Goal: Task Accomplishment & Management: Complete application form

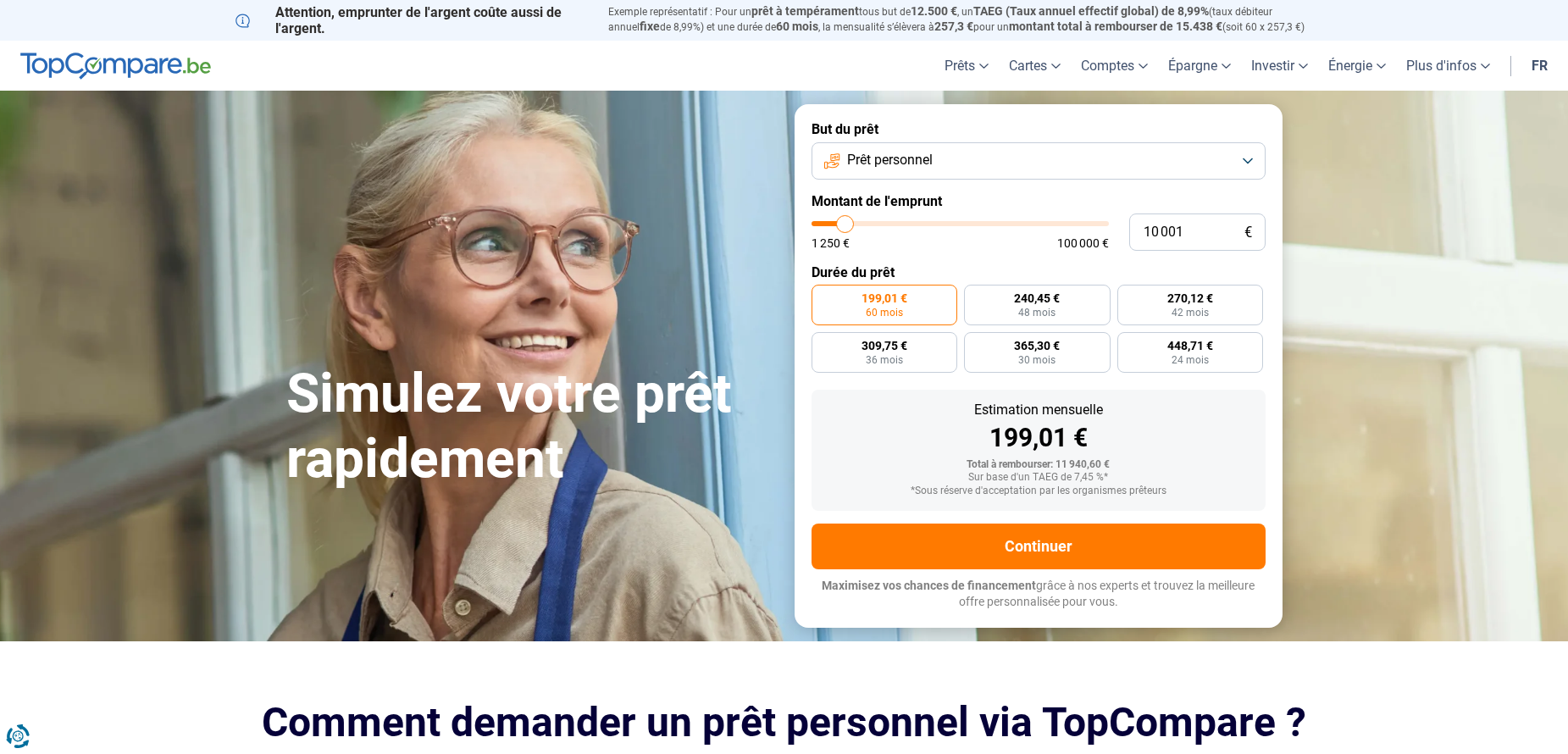
type input "9 250"
type input "9250"
type input "11 250"
type input "11250"
type input "13 500"
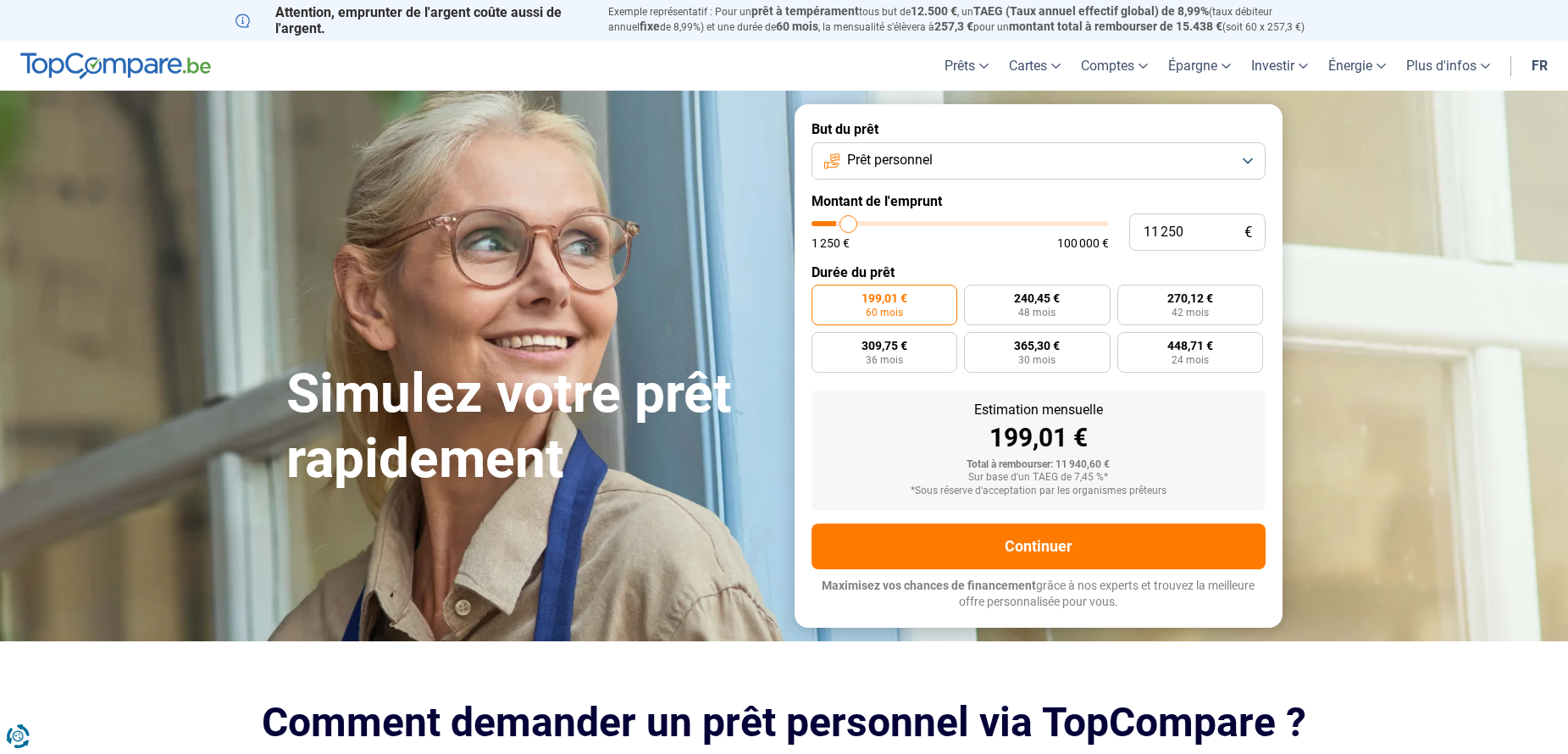
type input "13500"
type input "15 750"
type input "15750"
type input "17 750"
type input "17750"
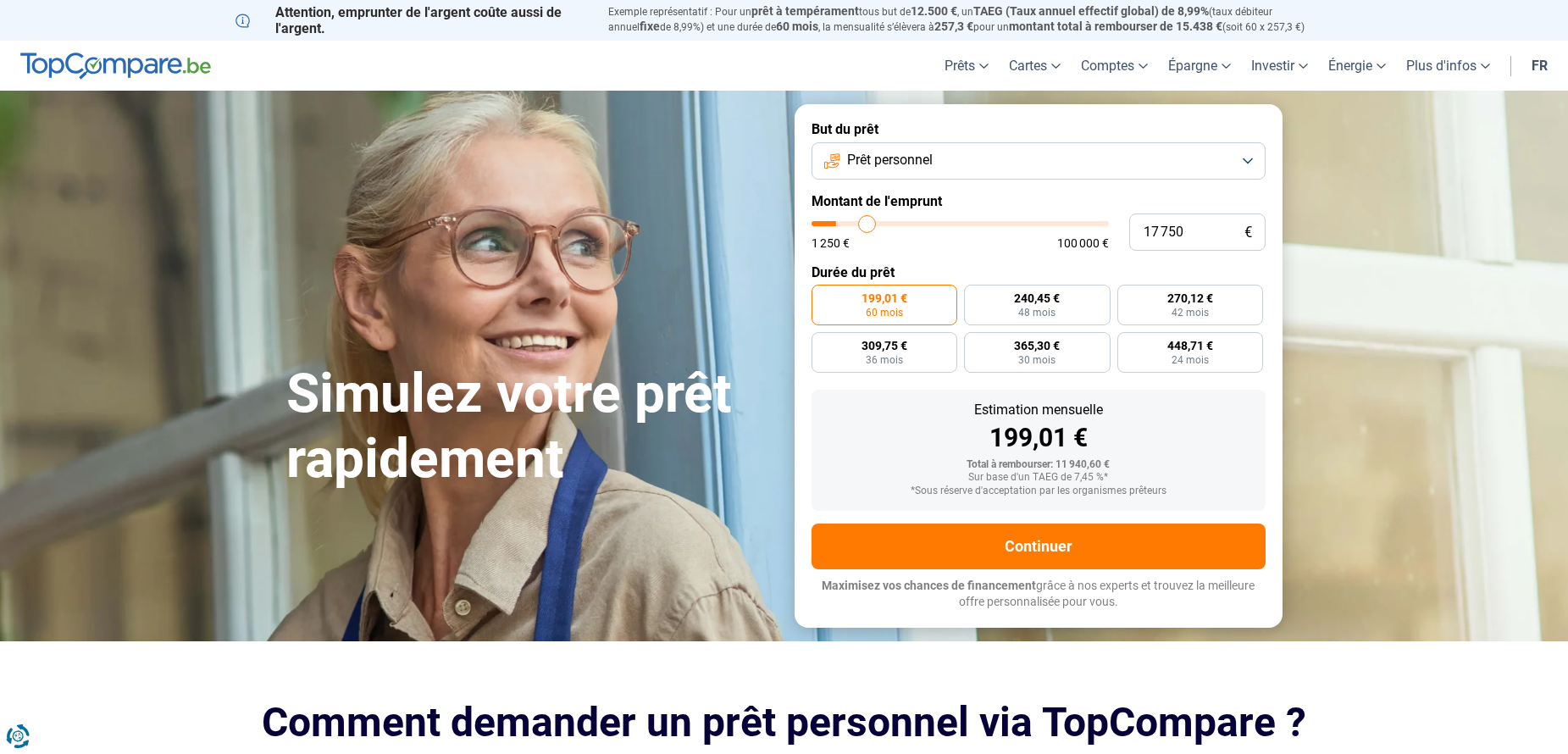
type input "19 000"
type input "19000"
type input "20 250"
type input "20250"
type input "21 250"
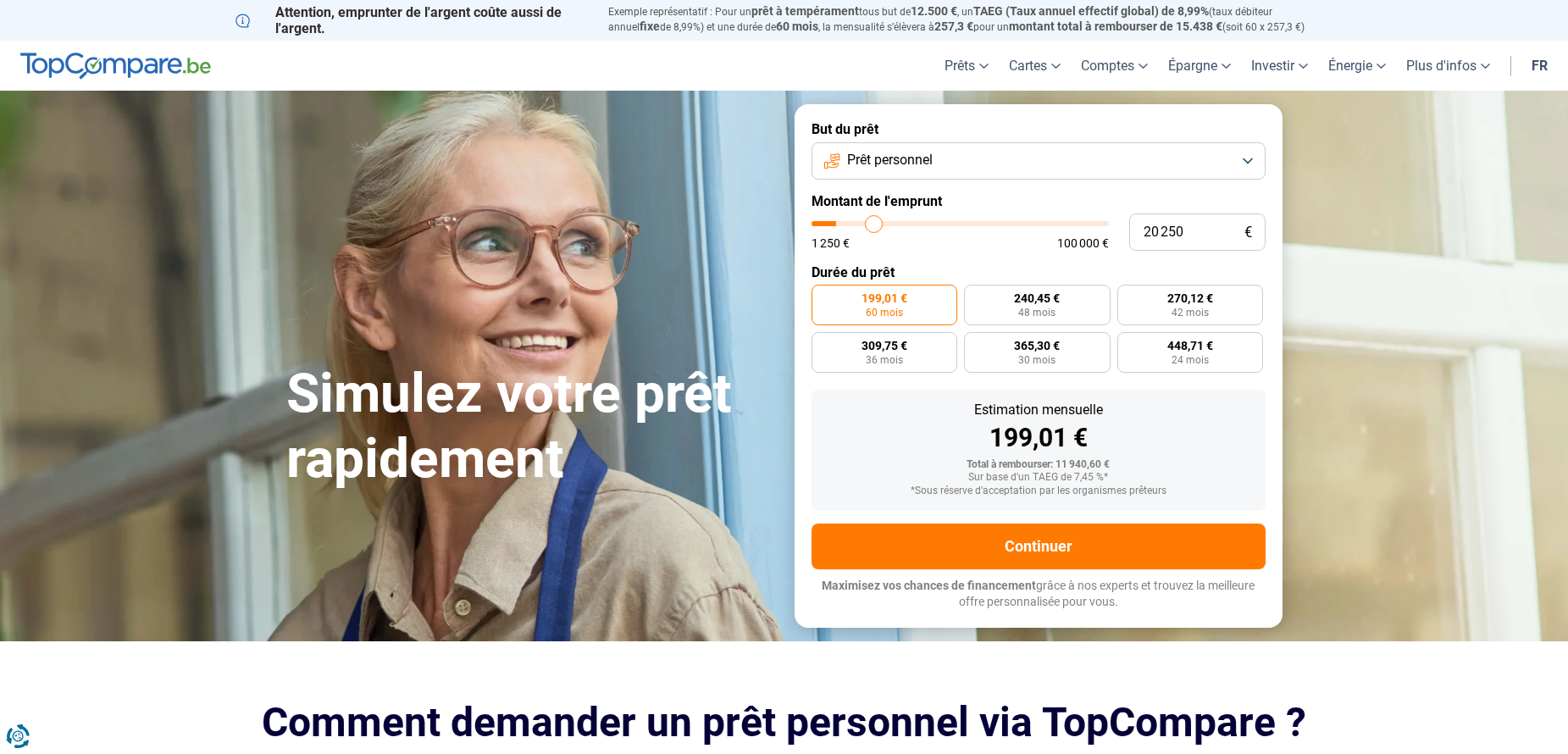
type input "21250"
type input "22 250"
type input "22250"
type input "23 250"
type input "23250"
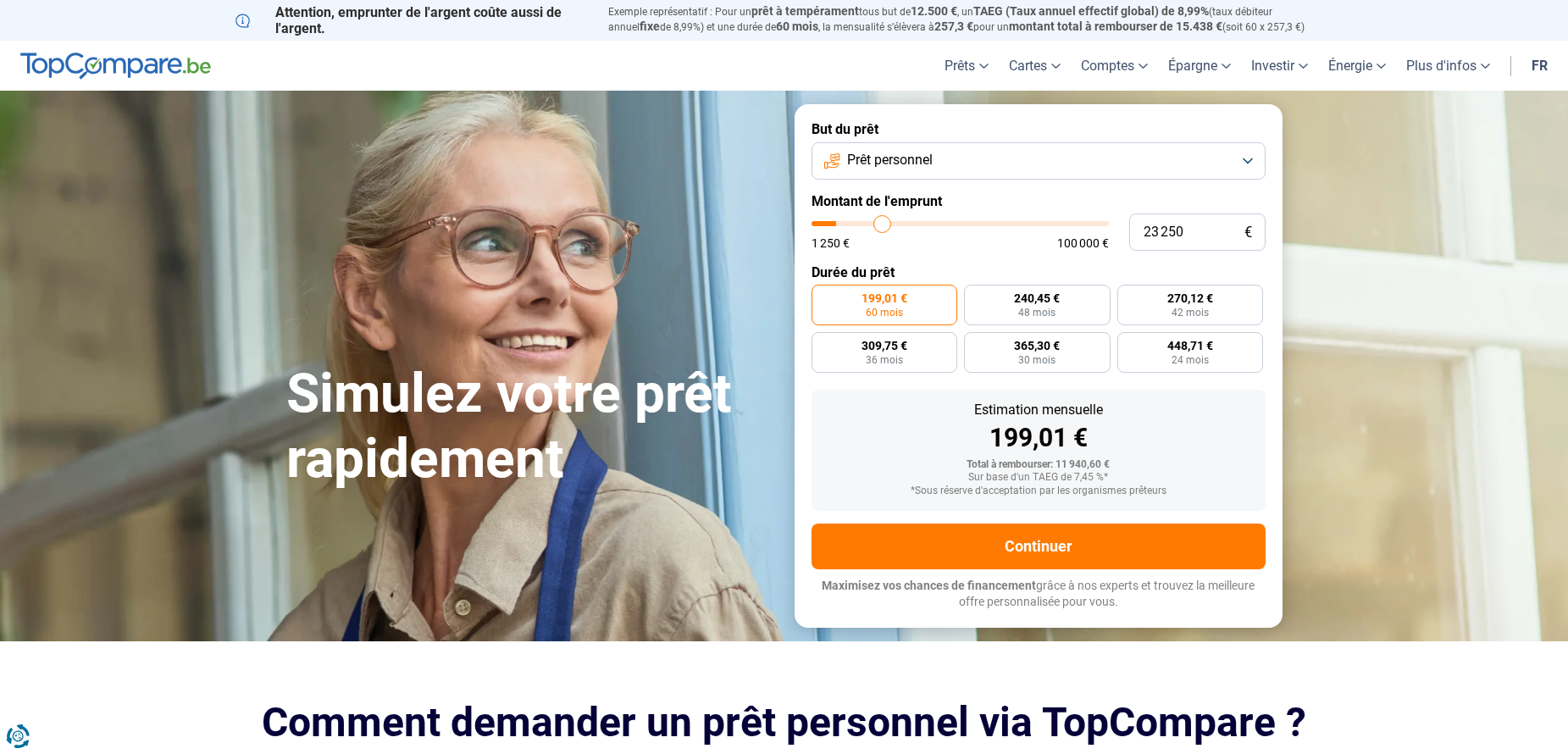
type input "25 000"
type input "25000"
type input "26 250"
type input "26250"
type input "27 250"
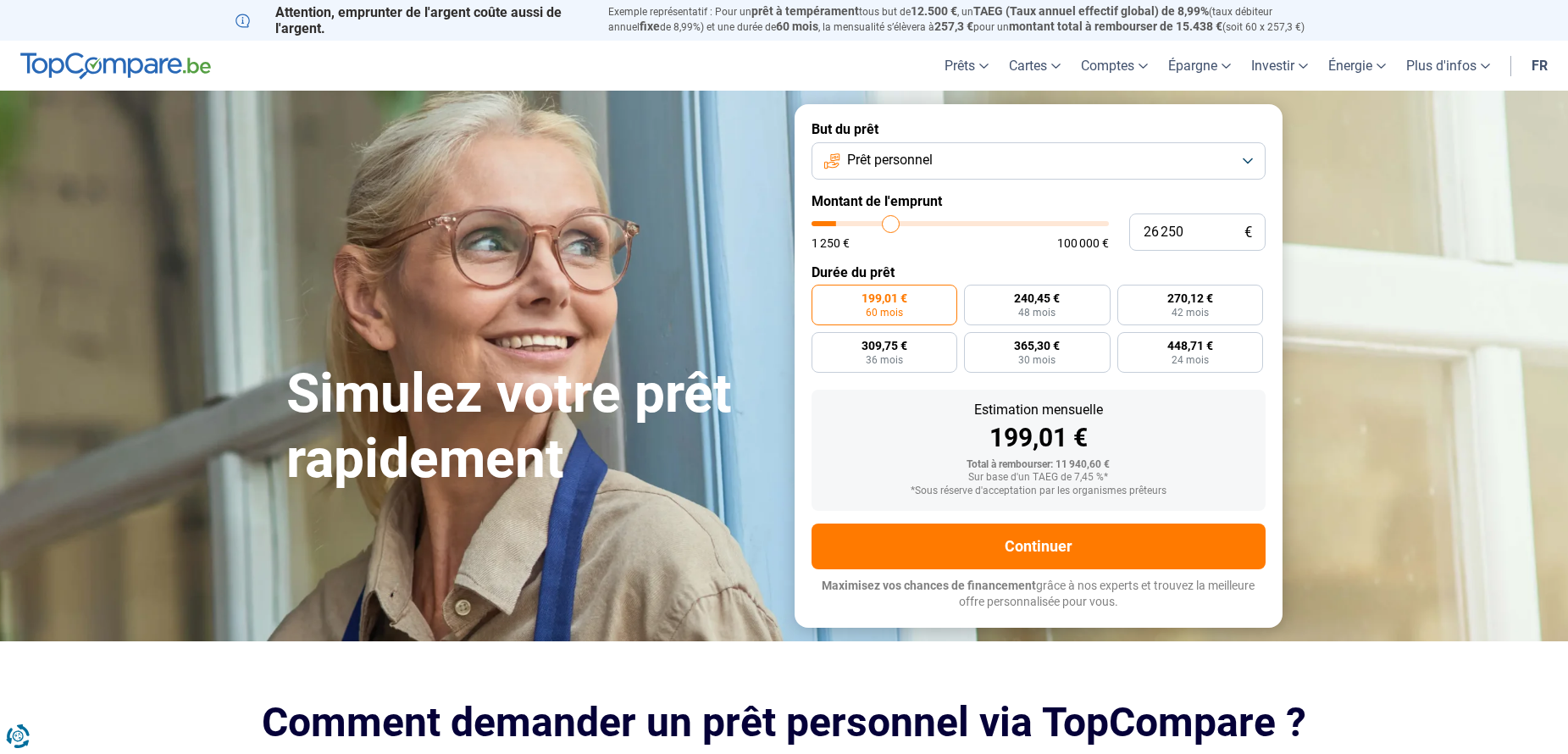
type input "27250"
type input "27 750"
type input "27750"
type input "28 500"
type input "28500"
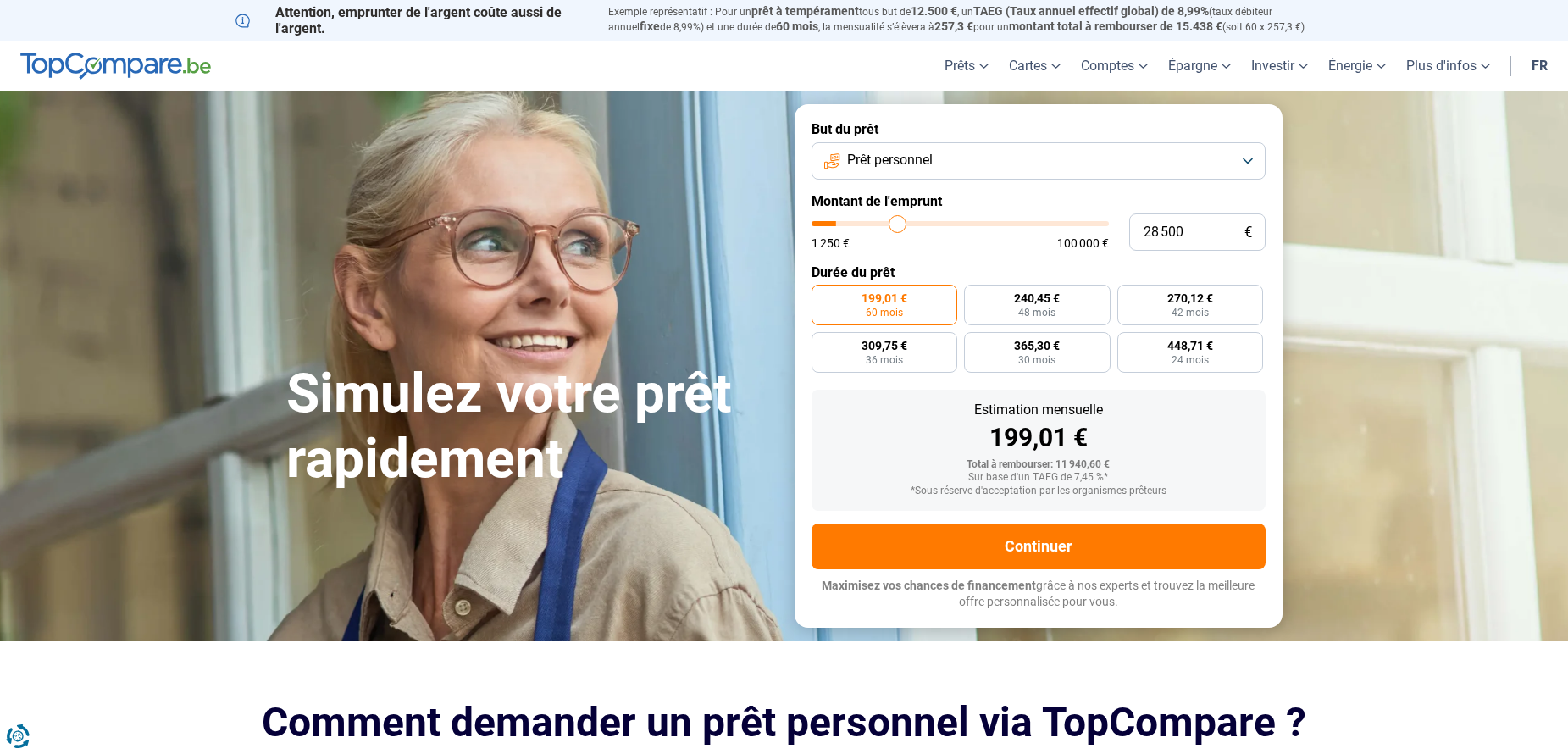
type input "29 000"
type input "29000"
type input "29 250"
type input "29250"
type input "30 000"
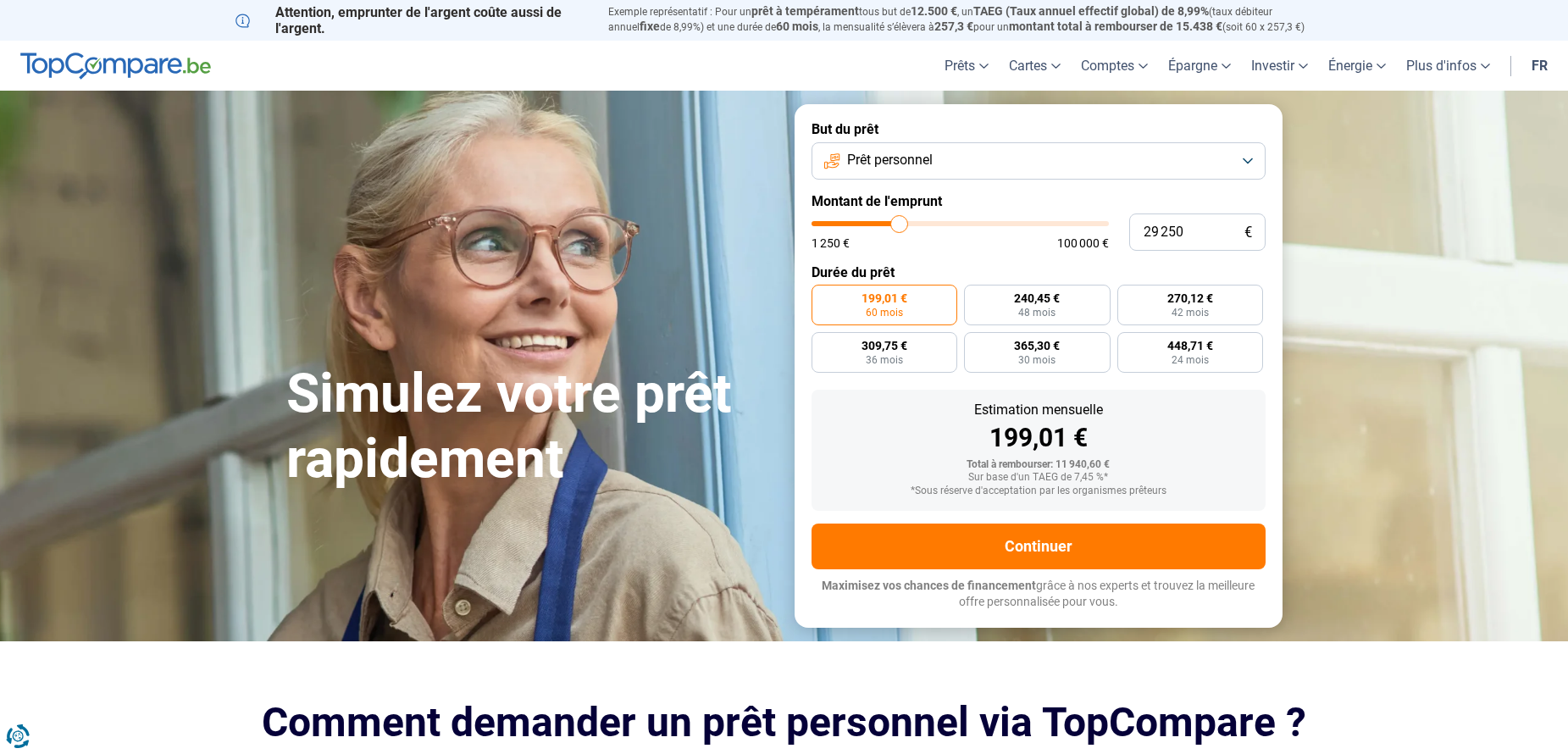
type input "30000"
type input "31 000"
type input "31000"
type input "31 250"
type input "31250"
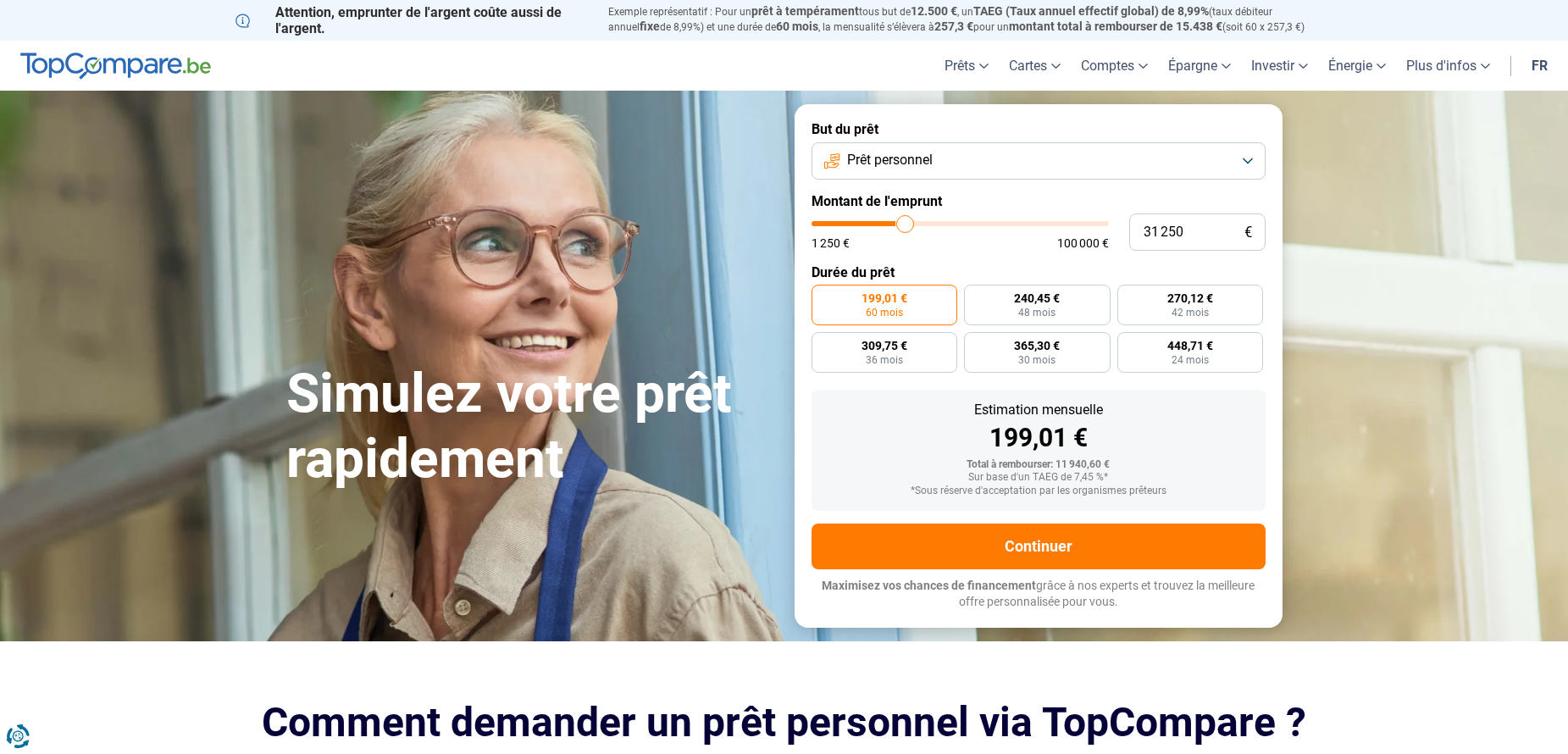
type input "31 500"
type input "31500"
type input "32 000"
type input "32000"
type input "33 000"
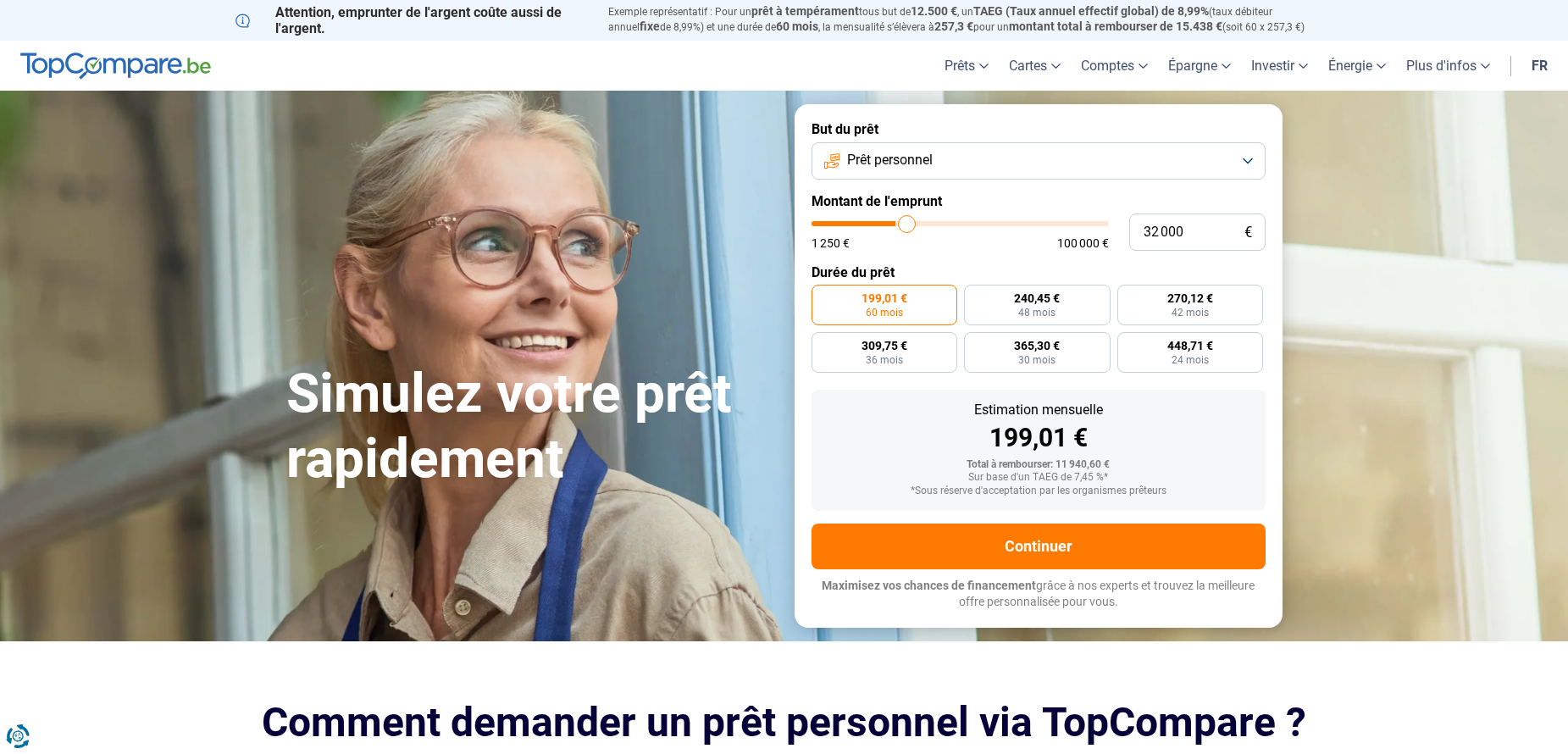
type input "33000"
type input "35 250"
type input "35250"
type input "37 500"
type input "37500"
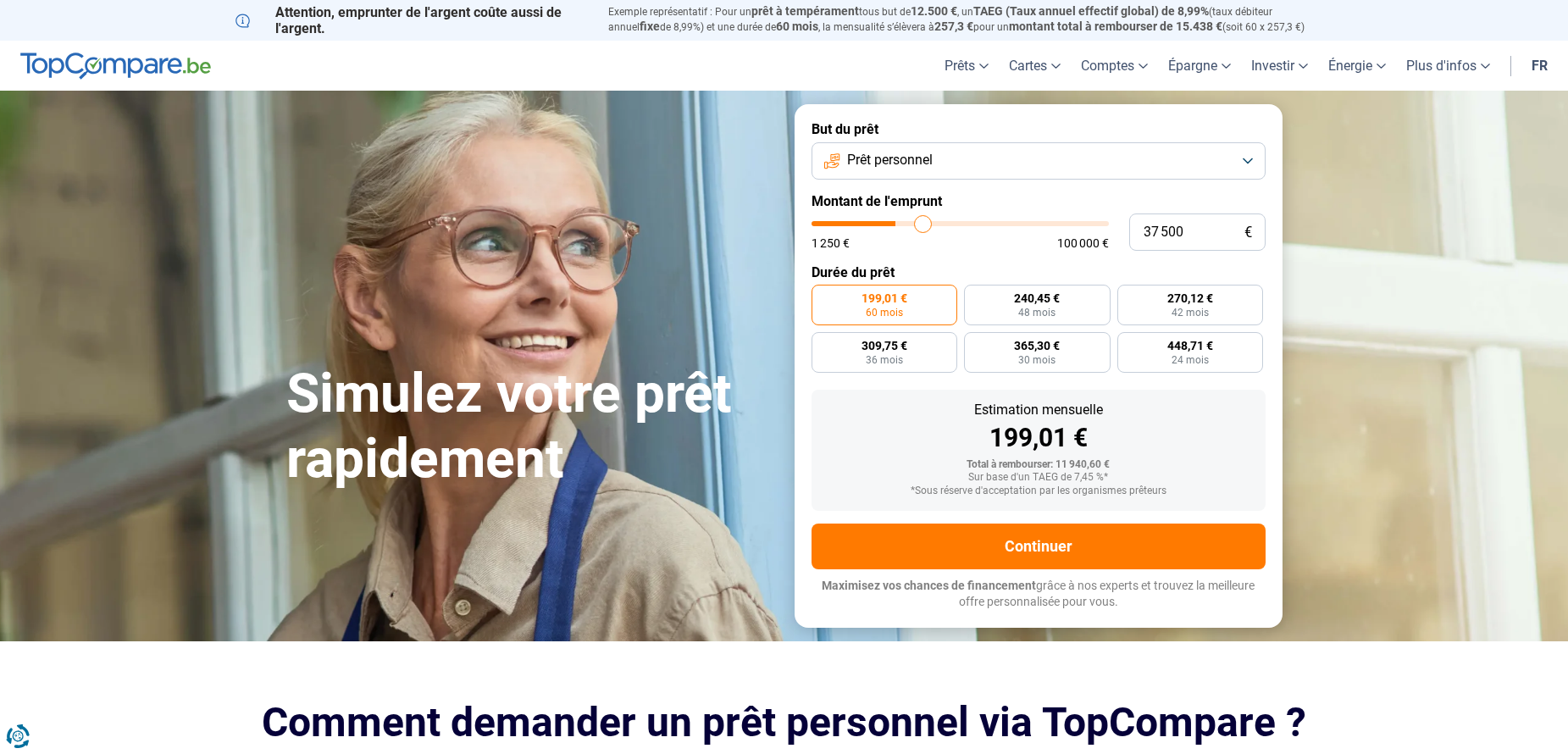
type input "39 250"
type input "39250"
type input "40 750"
type input "40750"
type input "41 750"
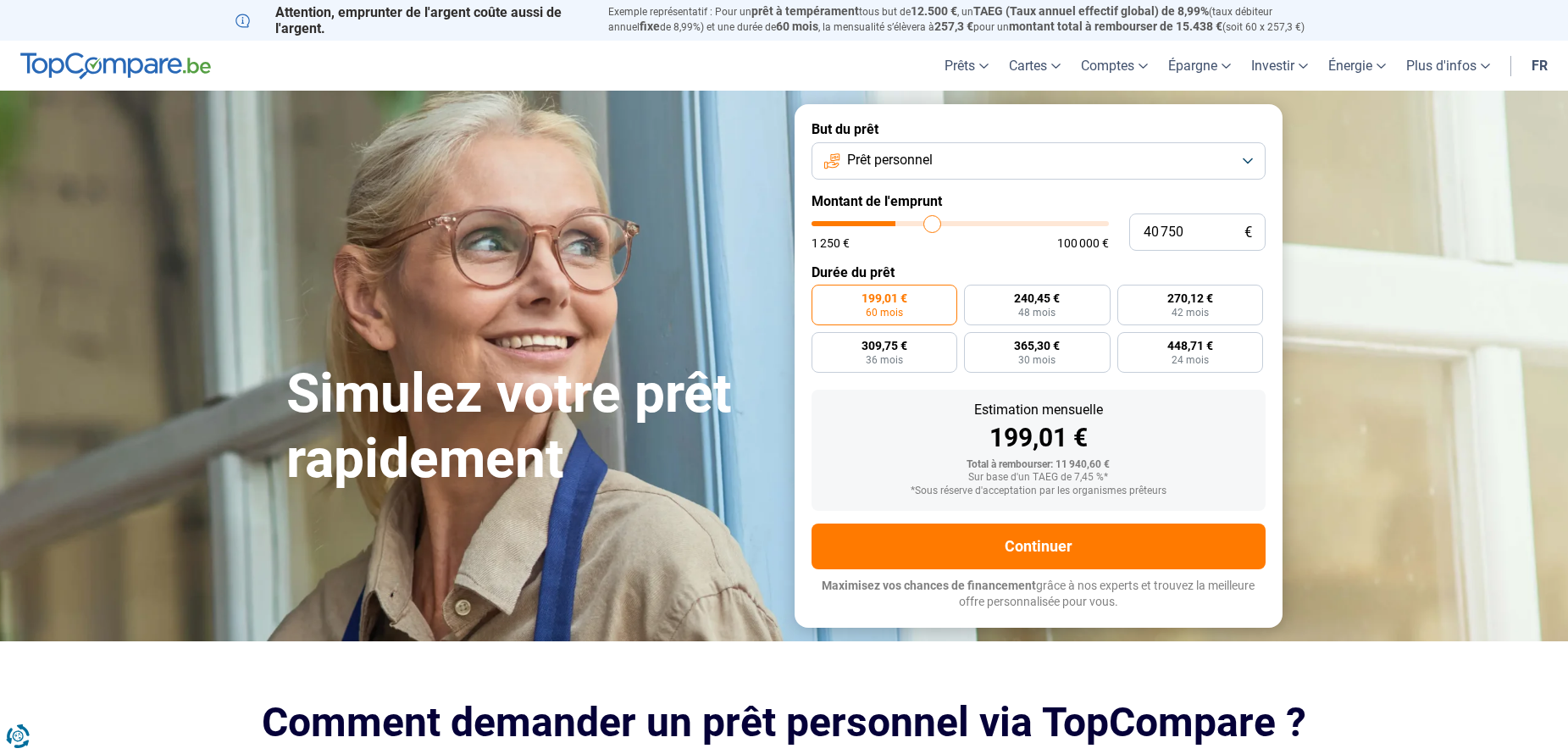
type input "41750"
type input "42 250"
type input "42250"
type input "42 750"
type input "42750"
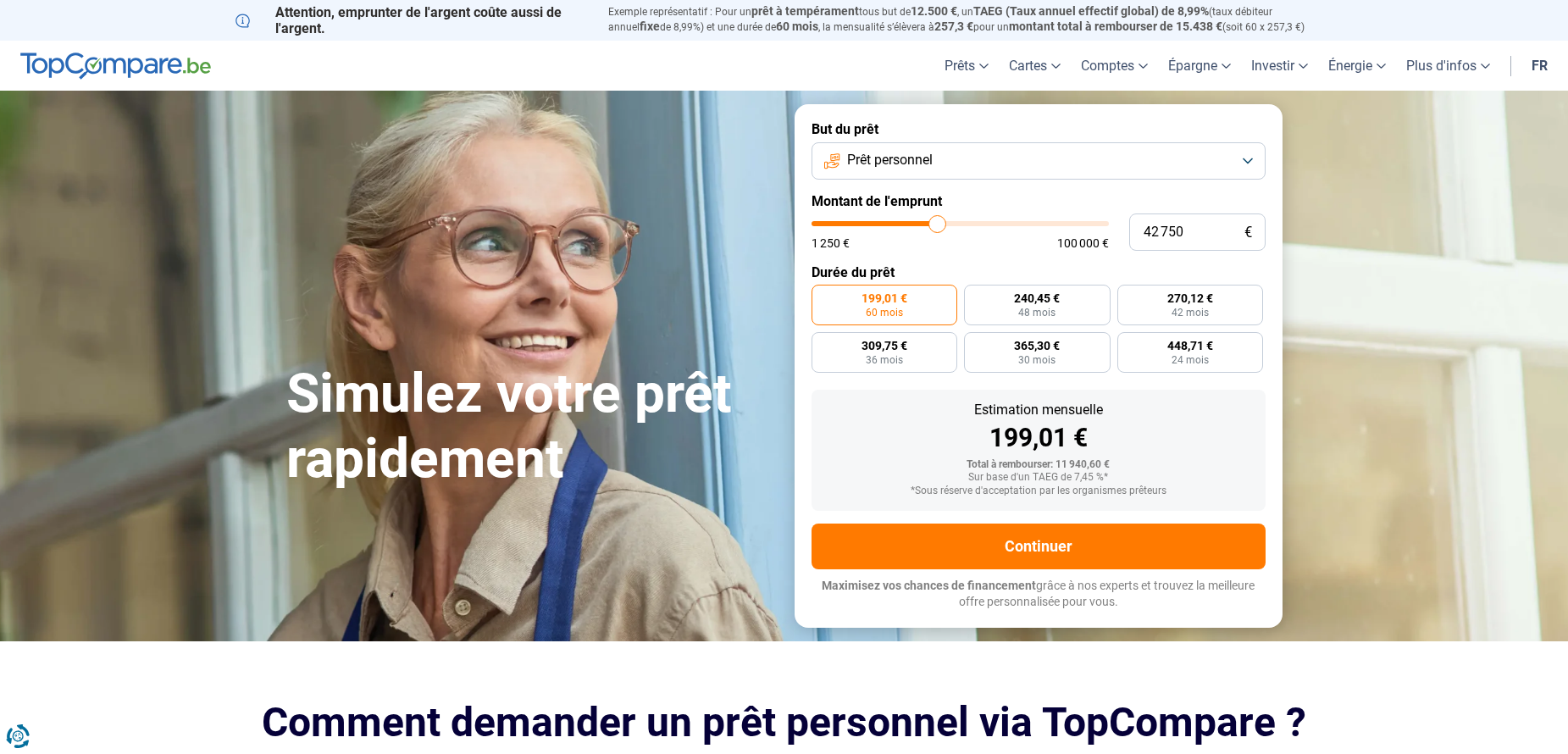
type input "43 000"
type input "43000"
type input "43 250"
type input "43250"
type input "43 500"
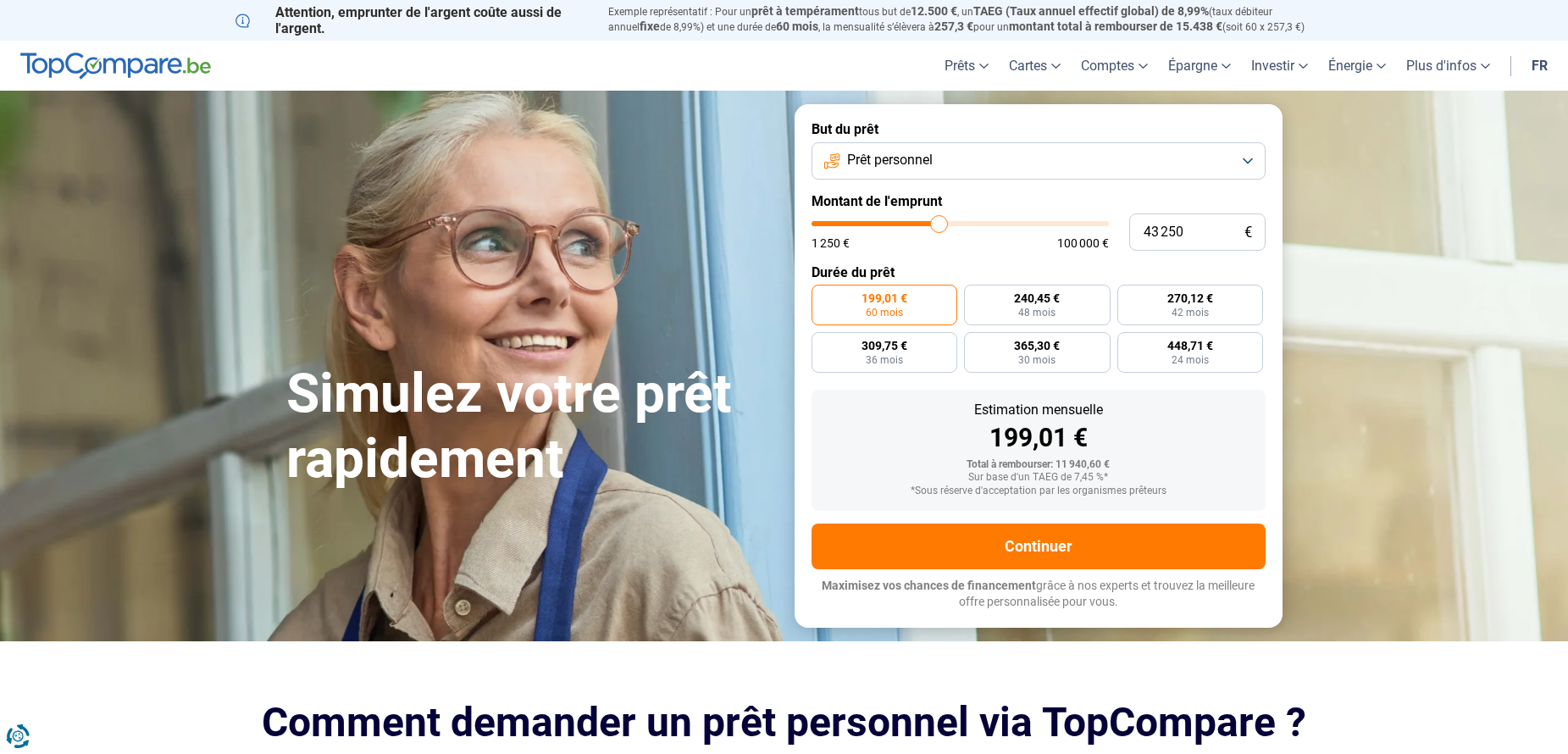
type input "43500"
type input "44 000"
type input "44000"
type input "44 250"
type input "44250"
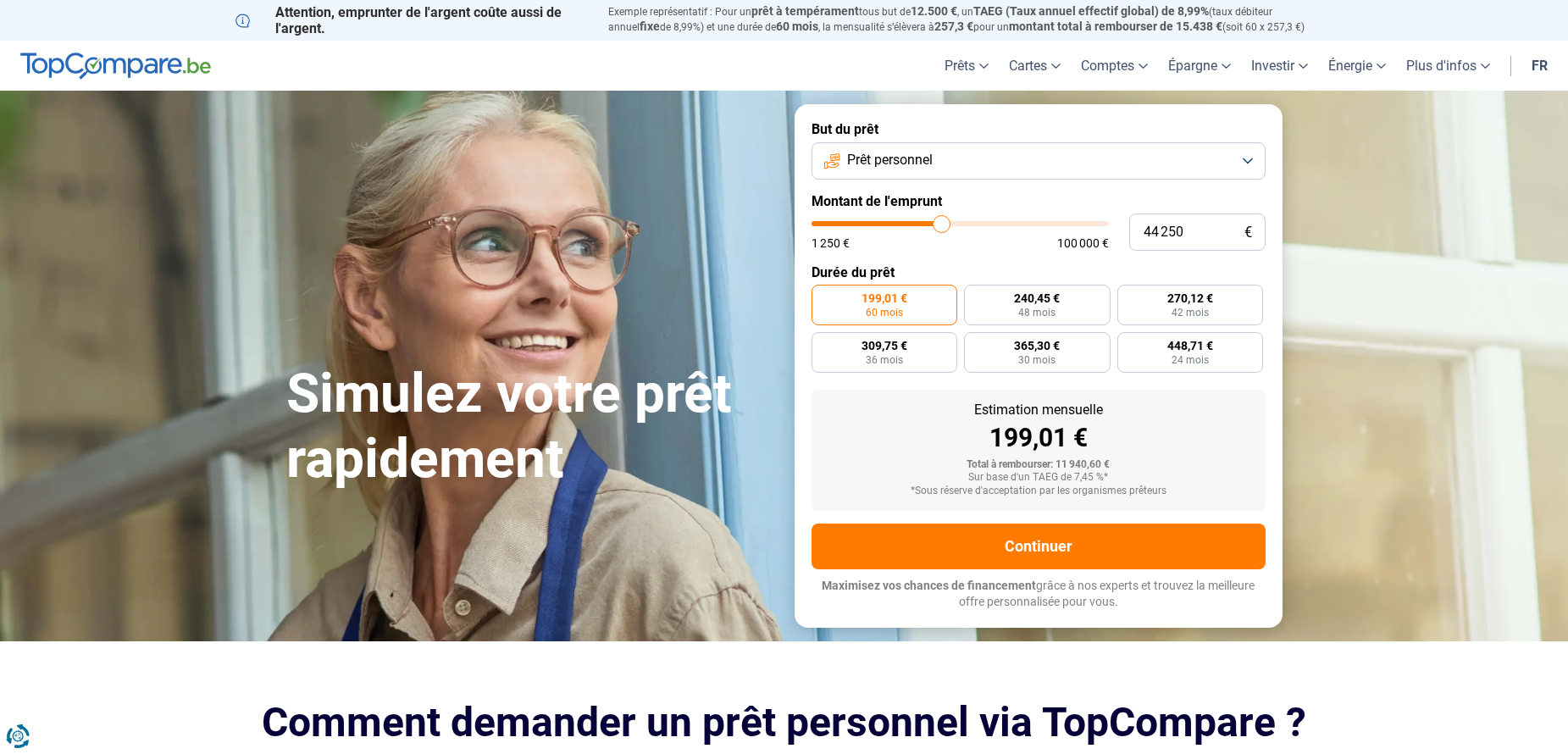
type input "44 500"
drag, startPoint x: 846, startPoint y: 239, endPoint x: 943, endPoint y: 245, distance: 97.2
type input "44500"
click at [943, 226] on input "range" at bounding box center [960, 224] width 297 height 5
radio input "false"
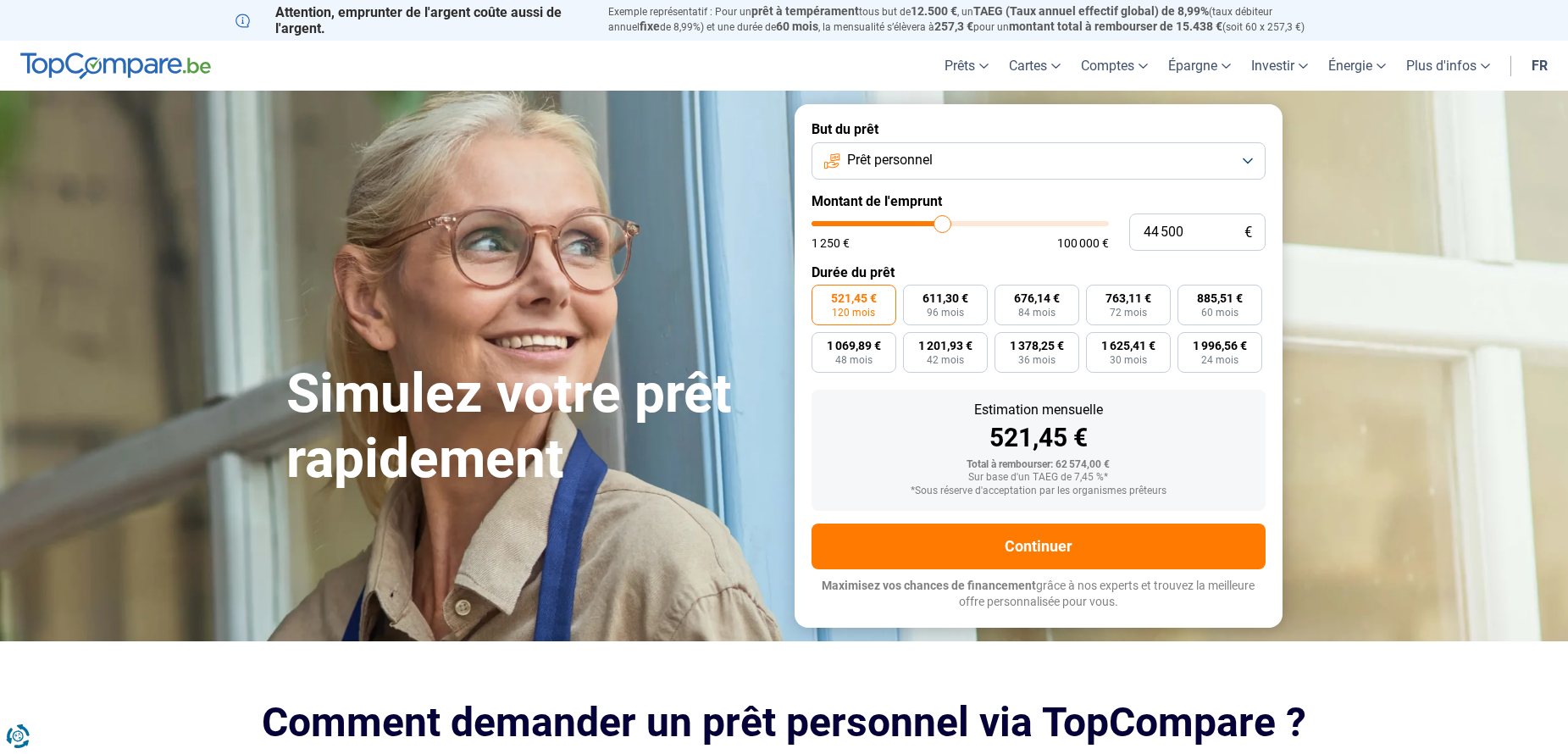
type input "44 750"
type input "44750"
type input "44 250"
type input "44250"
type input "44 000"
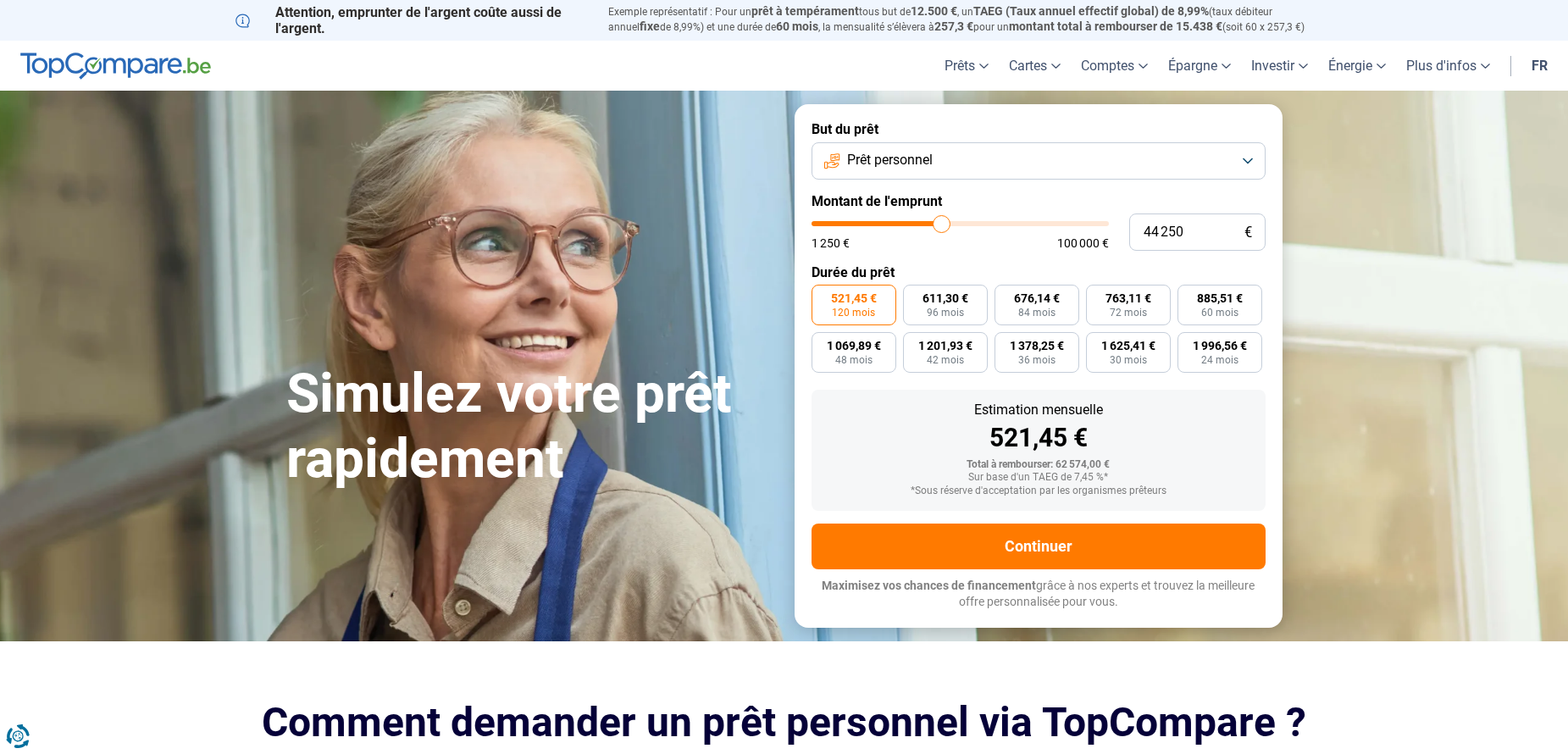
type input "44000"
type input "43 500"
type input "43500"
type input "43 250"
type input "43250"
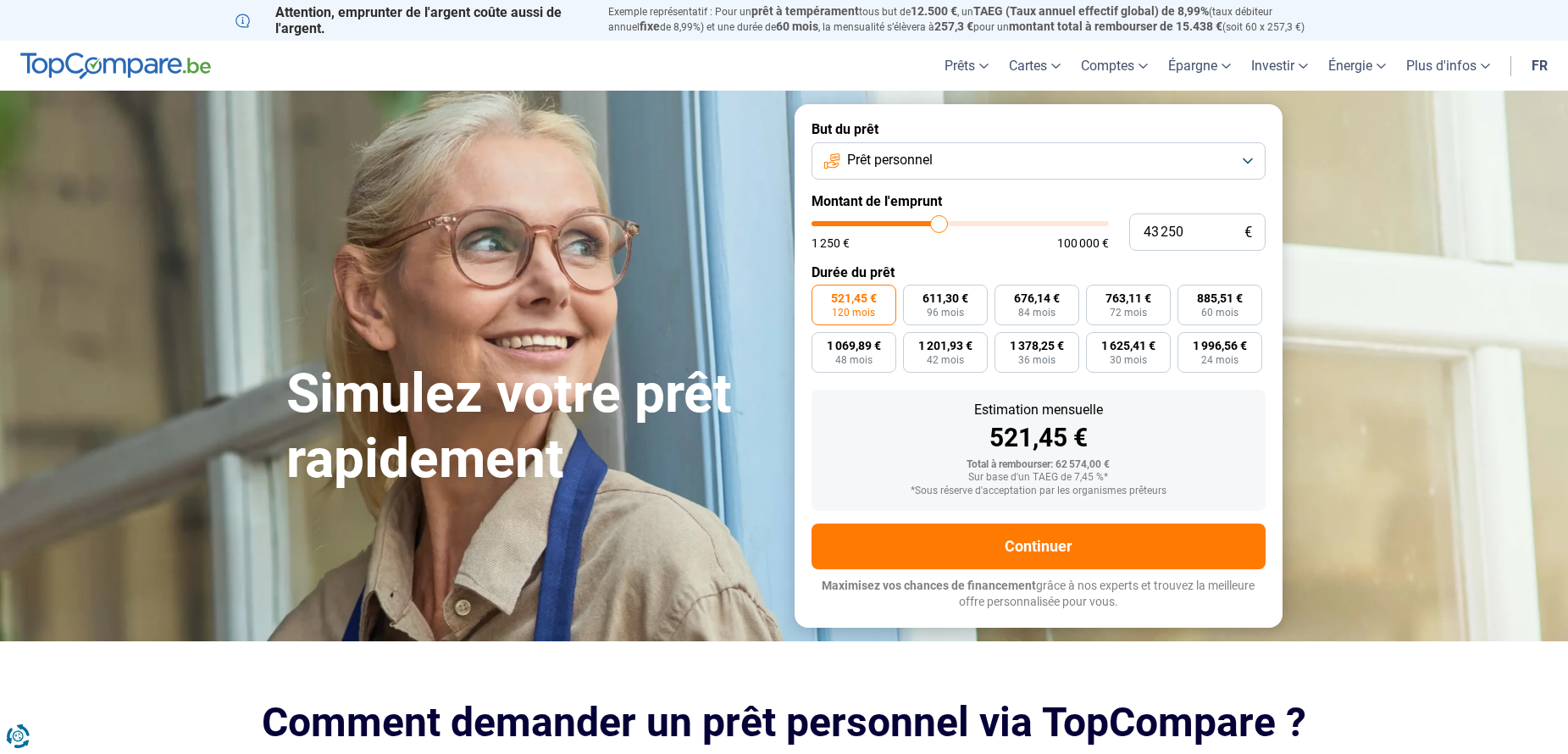
type input "42 250"
type input "42250"
type input "42 000"
type input "42000"
type input "41 000"
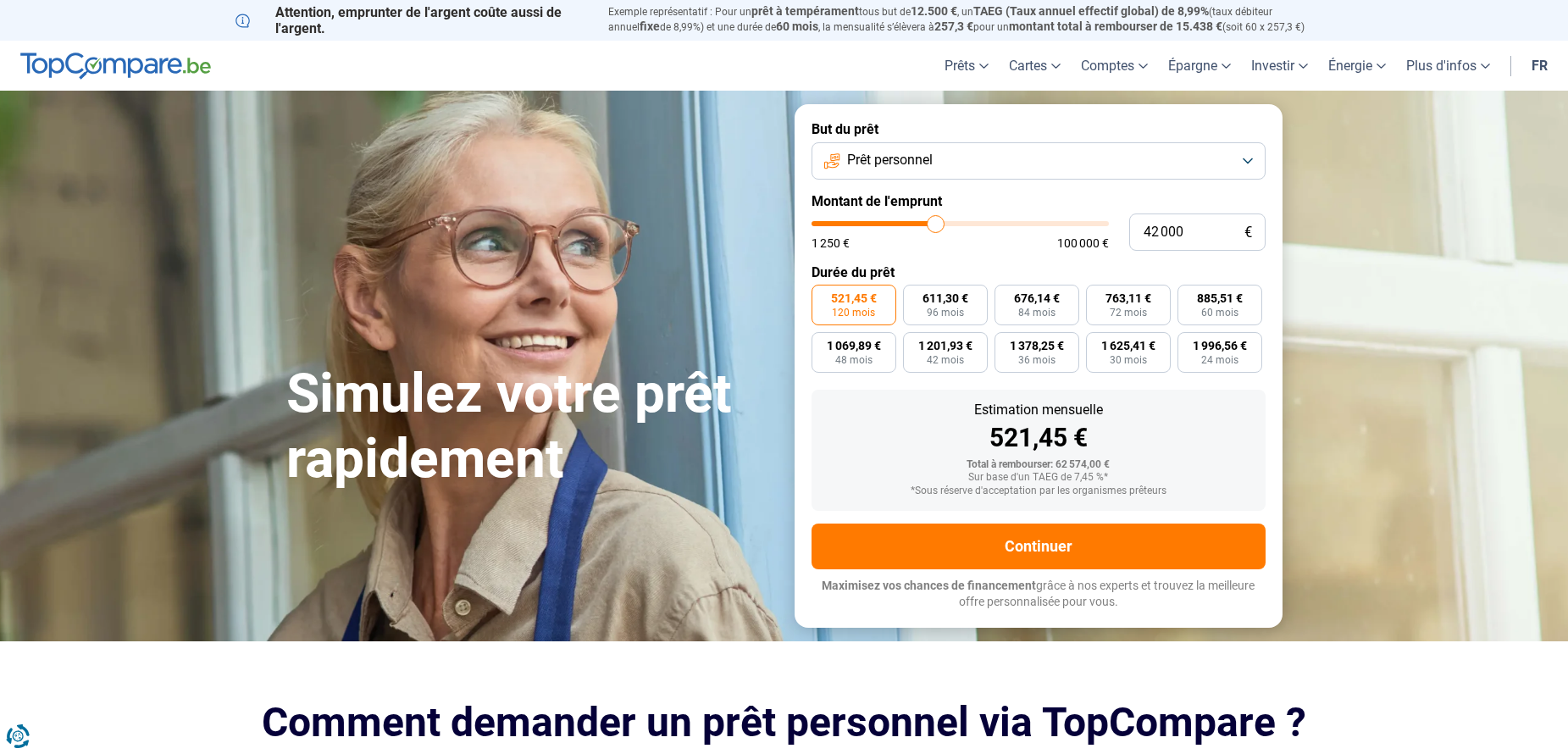
type input "41000"
type input "40 750"
type input "40750"
type input "40 250"
type input "40250"
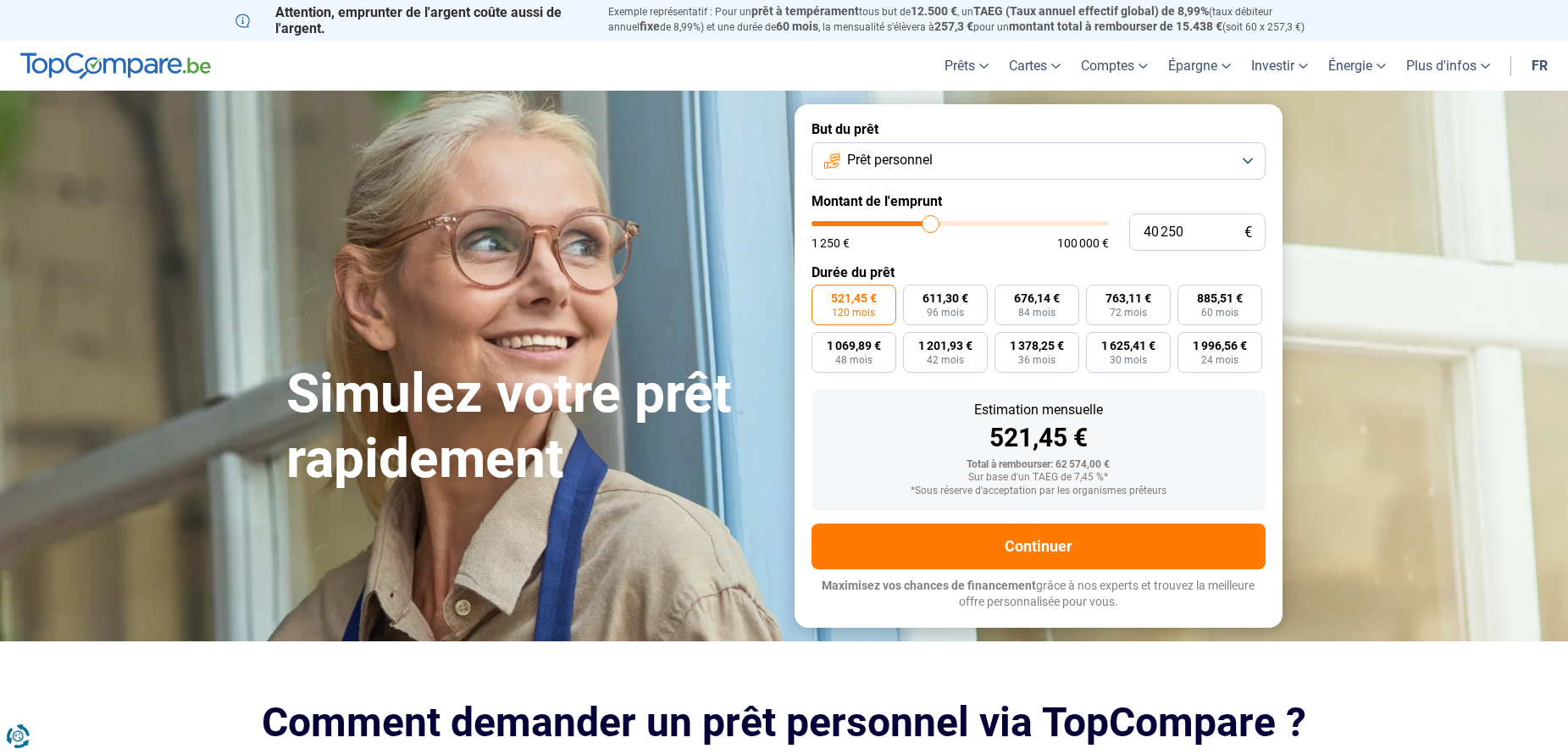
type input "39 500"
type input "39500"
type input "39 000"
type input "39000"
type input "38 250"
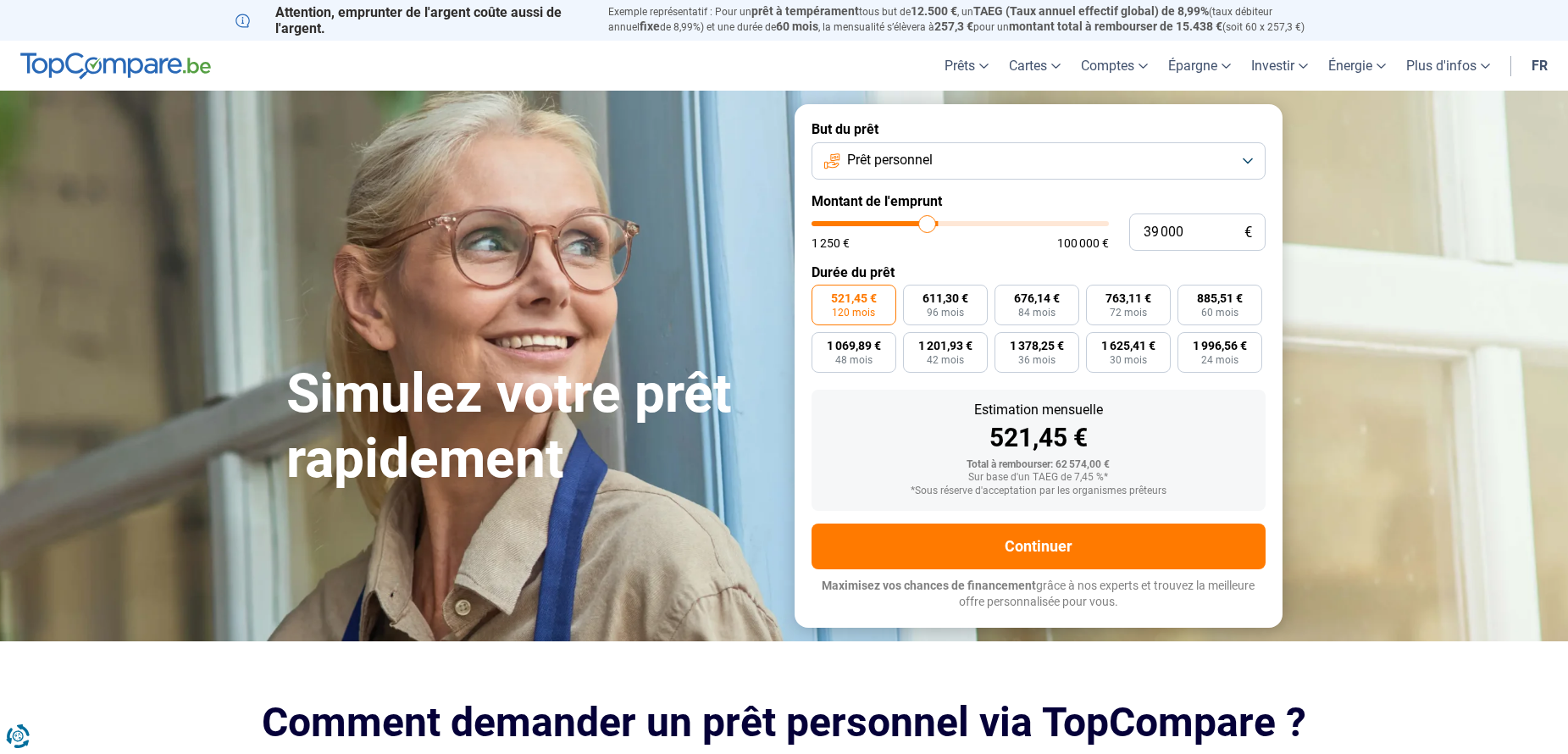
type input "38250"
type input "38 000"
type input "38000"
type input "37 000"
type input "37000"
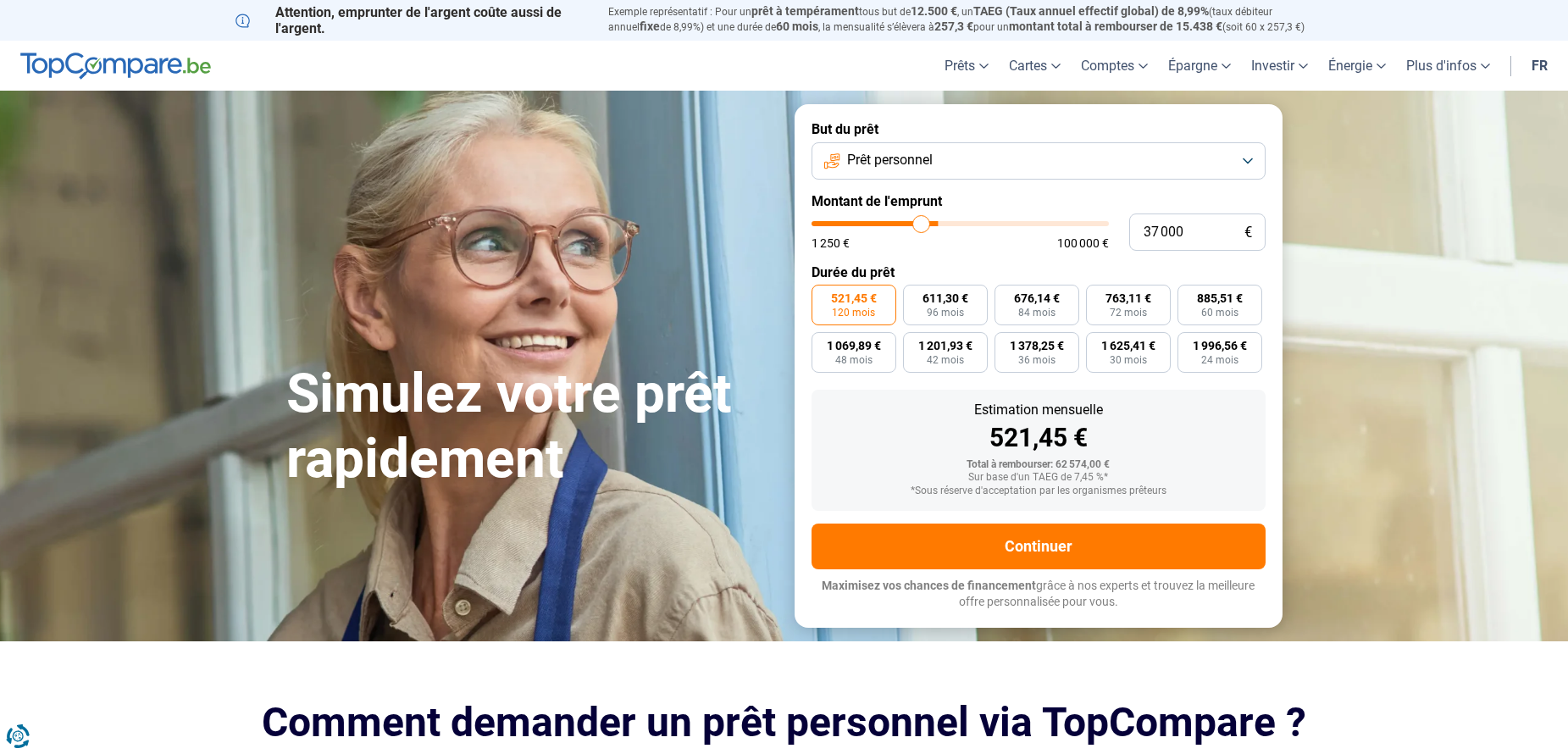
type input "35 750"
type input "35750"
type input "35 500"
type input "35500"
type input "35 250"
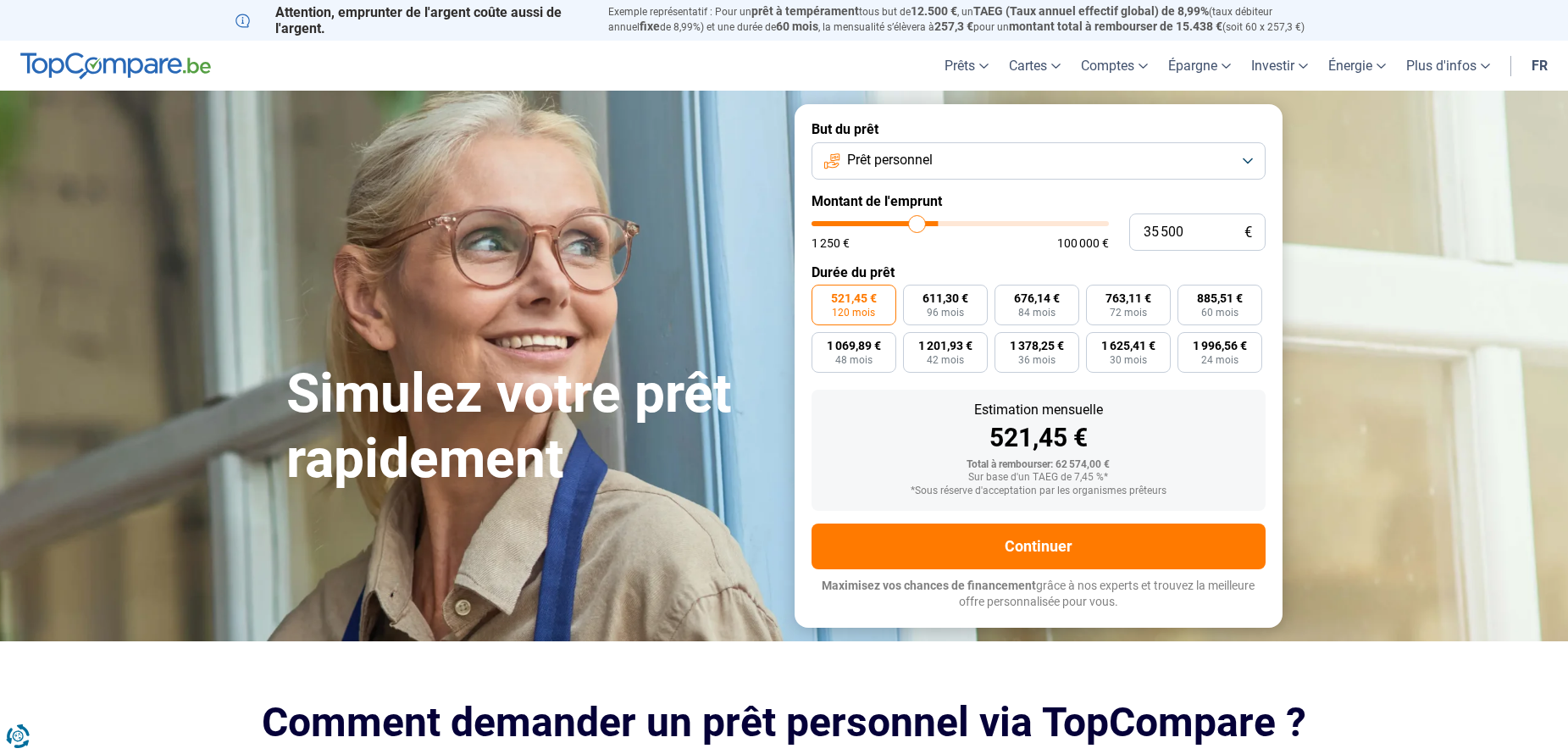
type input "35250"
type input "35 000"
type input "35000"
type input "34 500"
type input "34500"
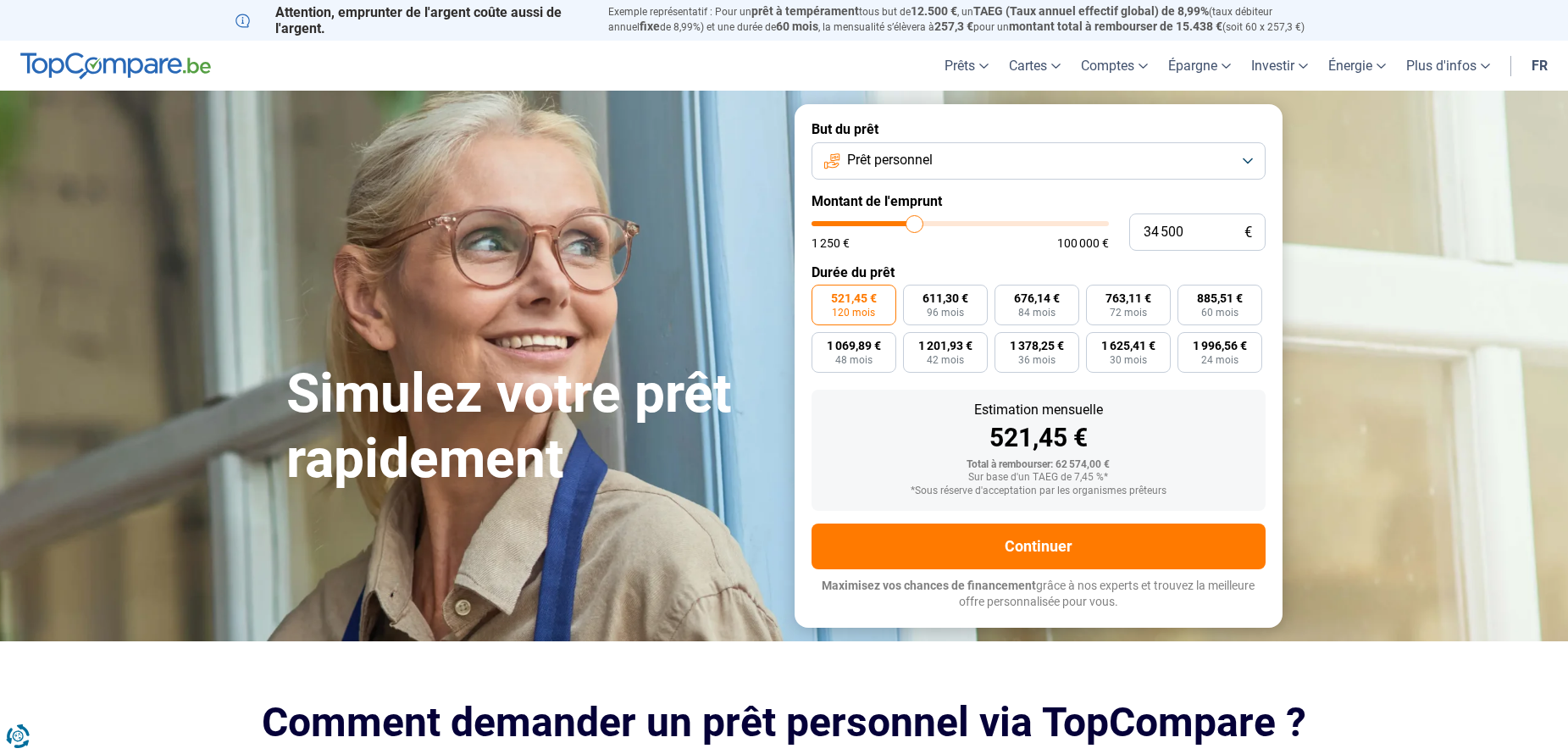
type input "34 250"
type input "34250"
type input "33 750"
type input "33750"
type input "33 250"
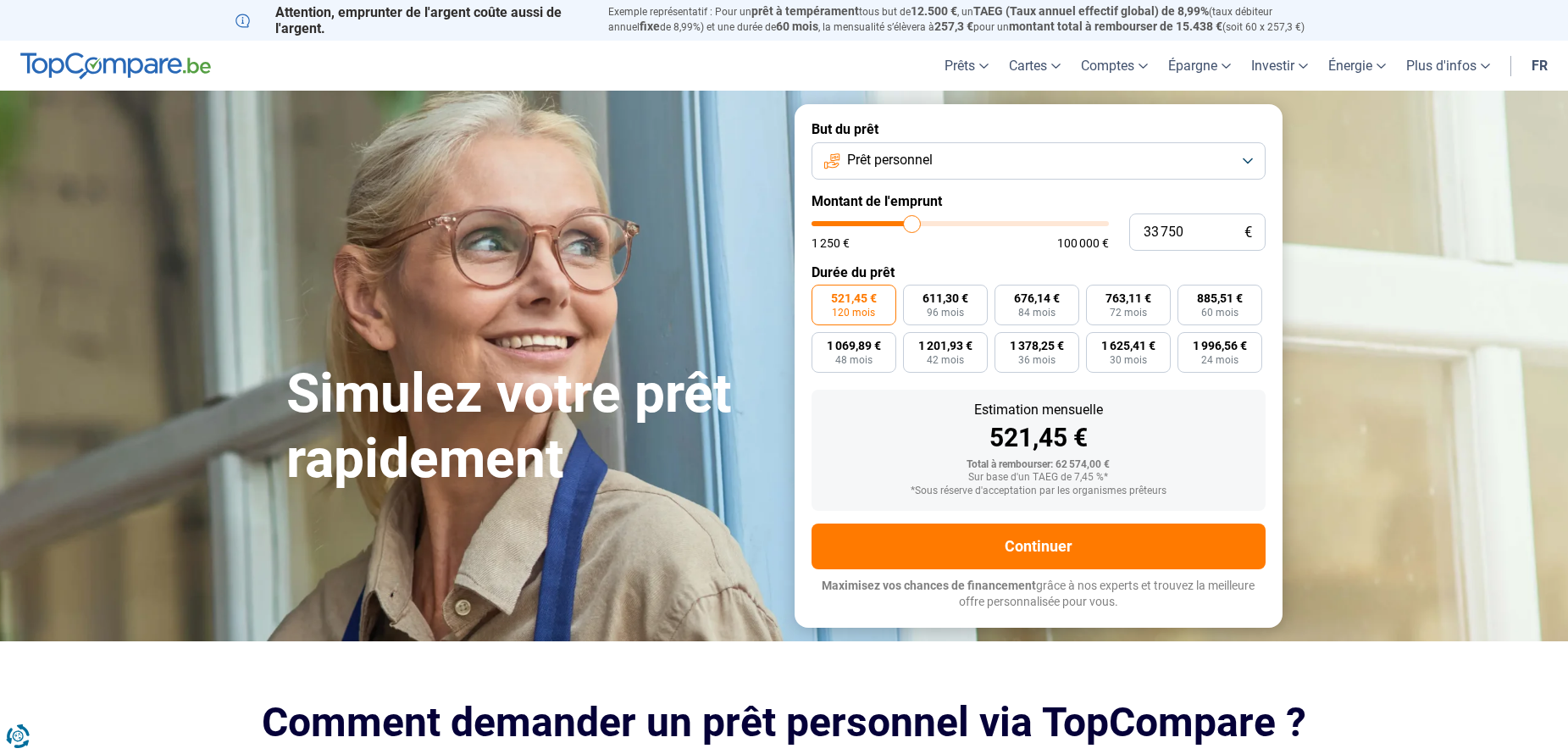
type input "33250"
type input "33 000"
type input "33000"
type input "32 500"
type input "32500"
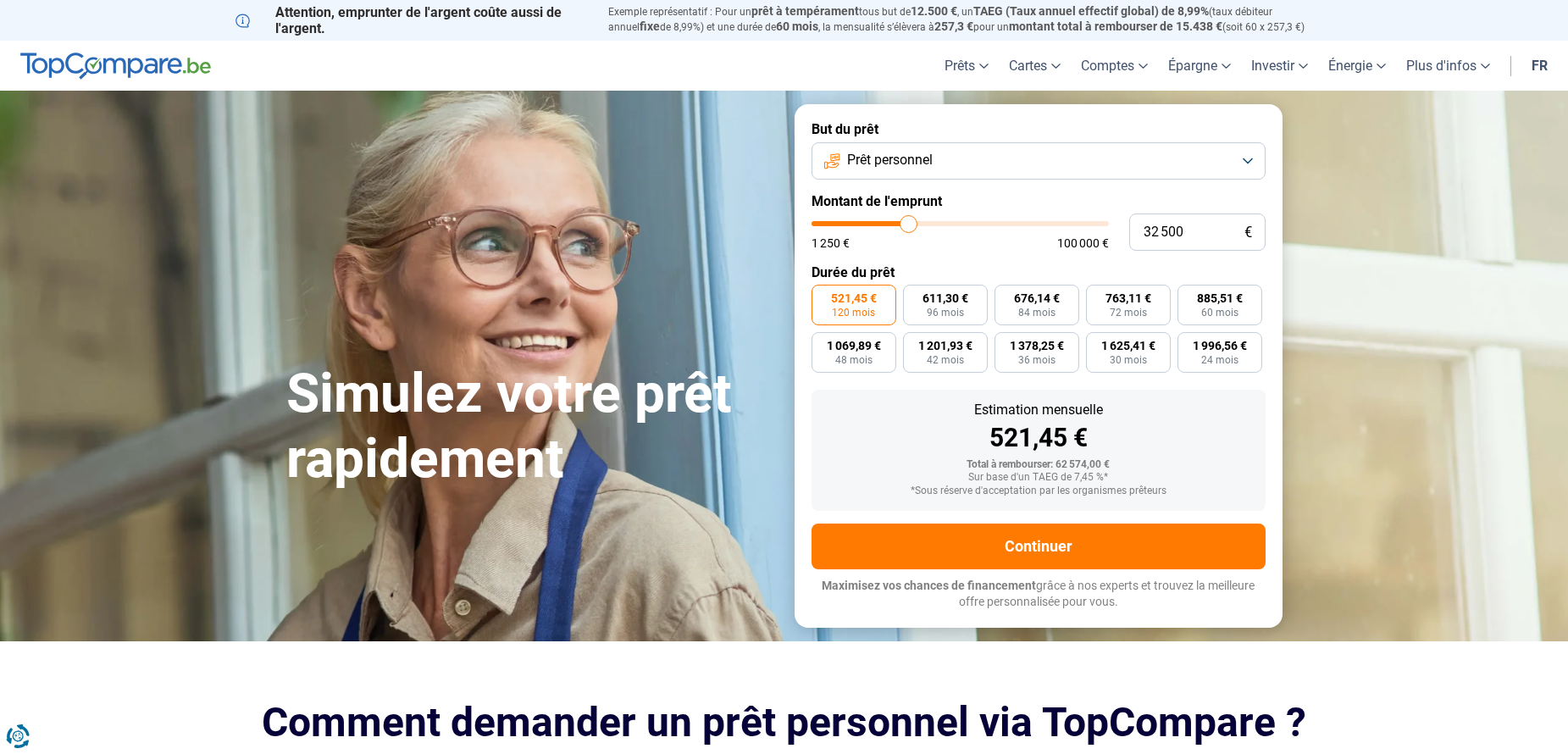
type input "32 000"
type input "32000"
type input "31 750"
type input "31750"
type input "31 250"
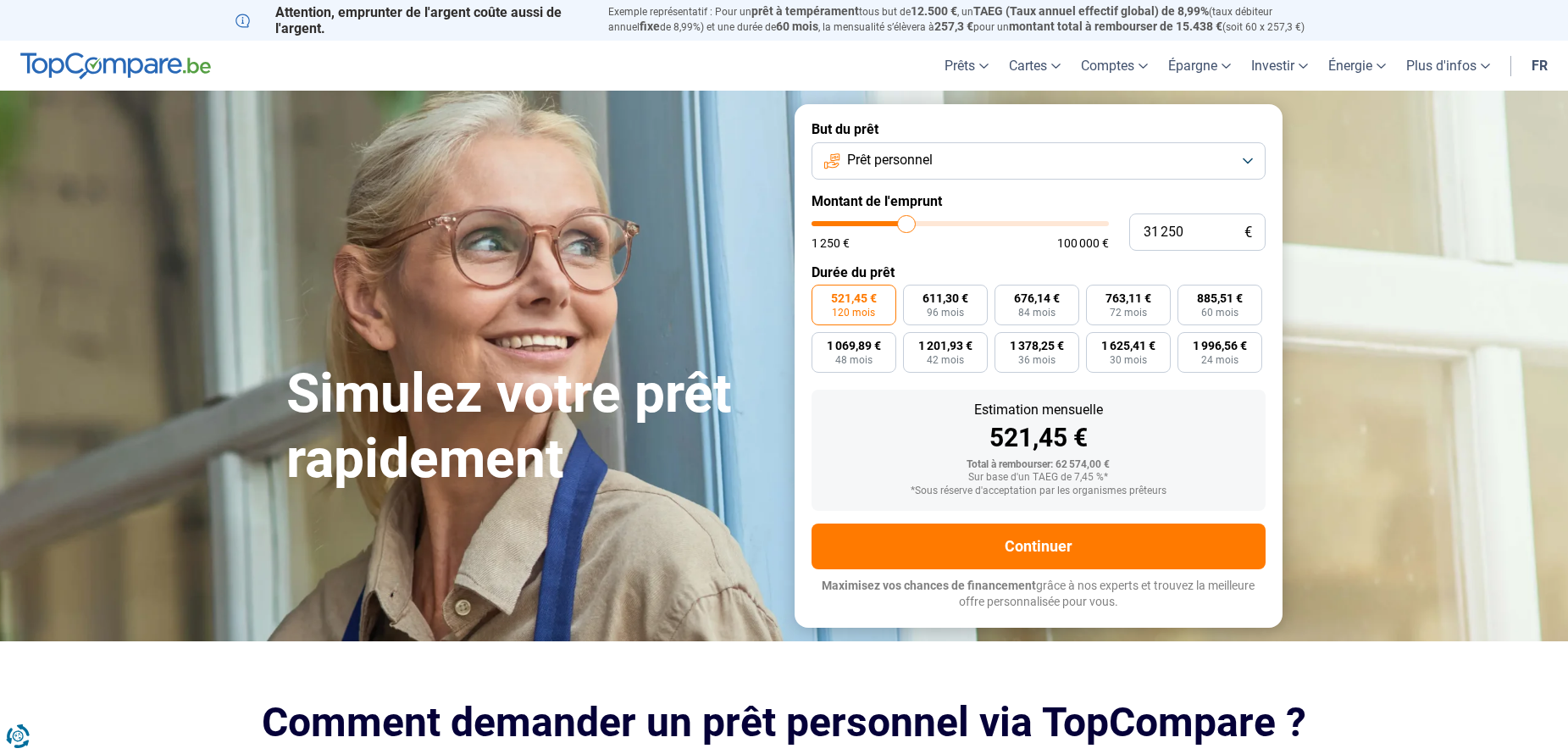
type input "31250"
type input "31 000"
type input "31000"
type input "30 500"
type input "30500"
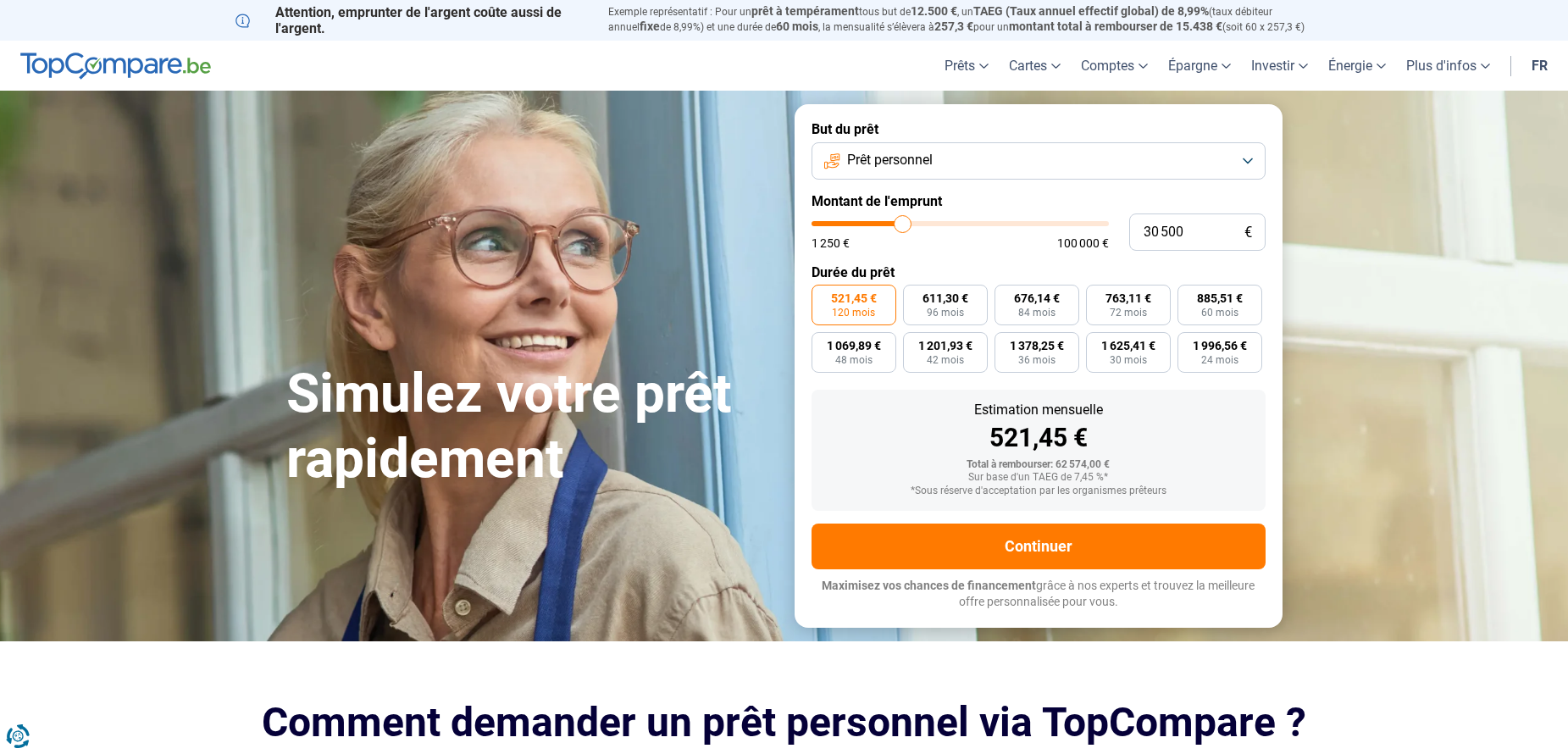
type input "30 250"
type input "30250"
type input "30 000"
type input "30000"
type input "29 750"
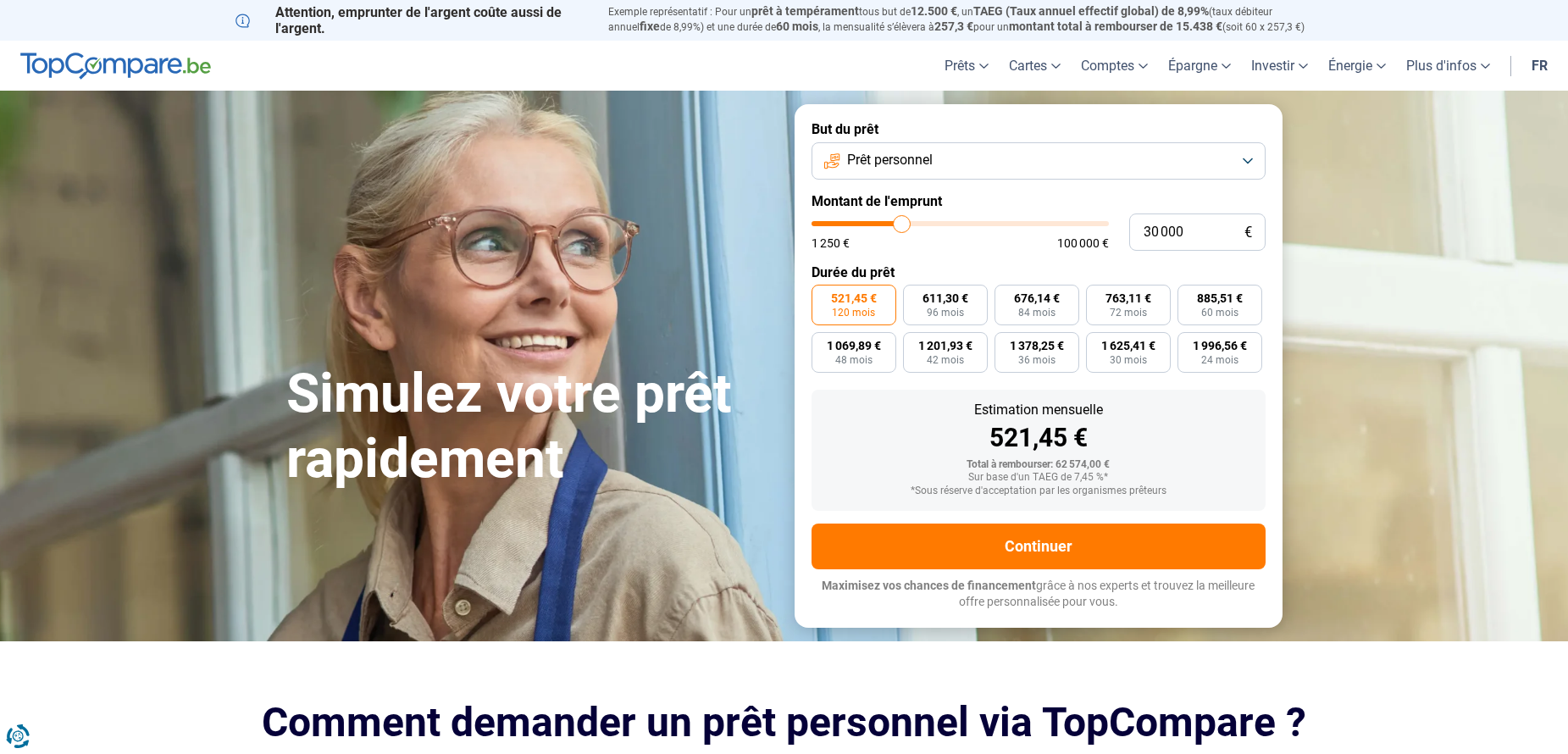
type input "29750"
type input "29 000"
type input "29000"
type input "28 750"
type input "28750"
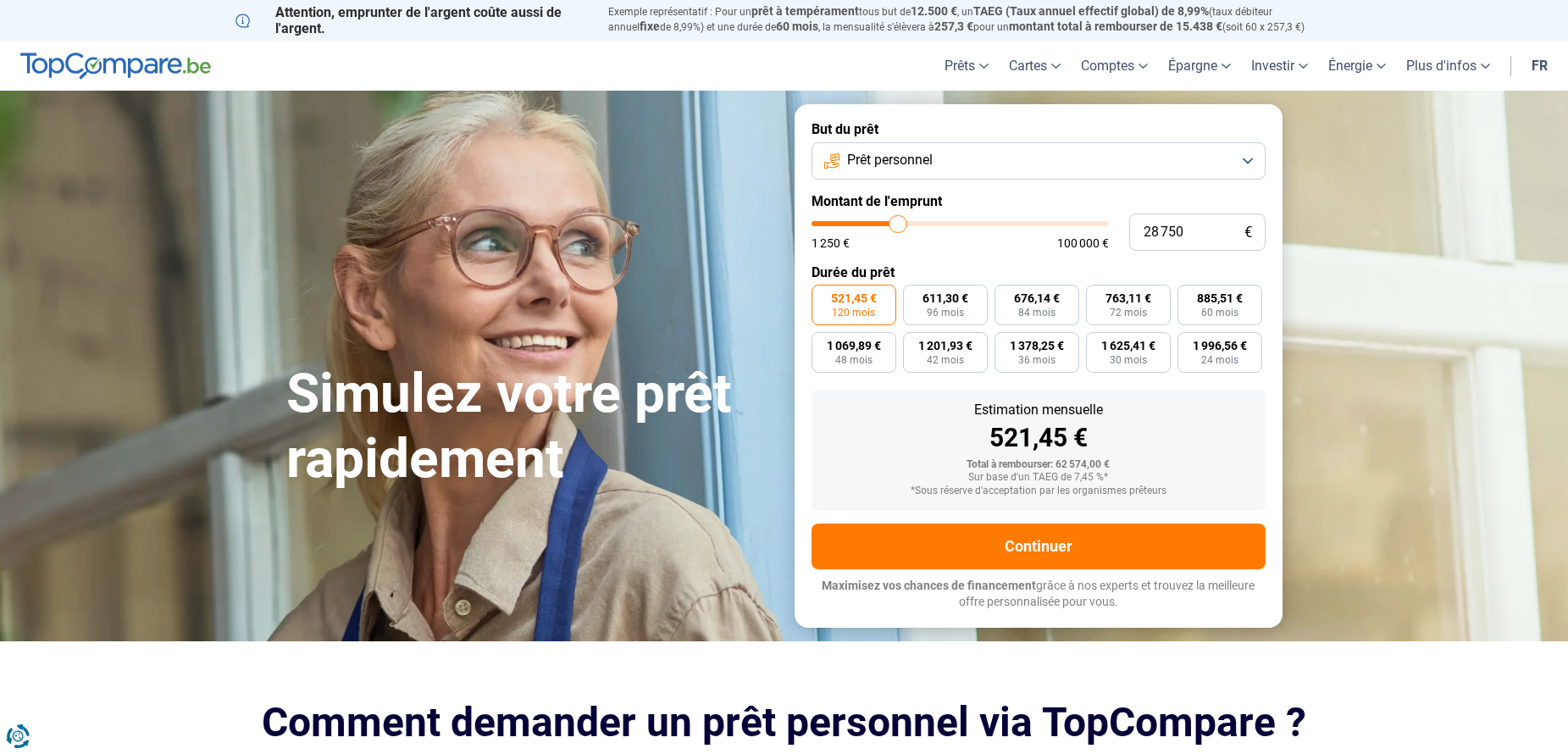
type input "28 500"
type input "28500"
type input "27 750"
type input "27750"
type input "27 500"
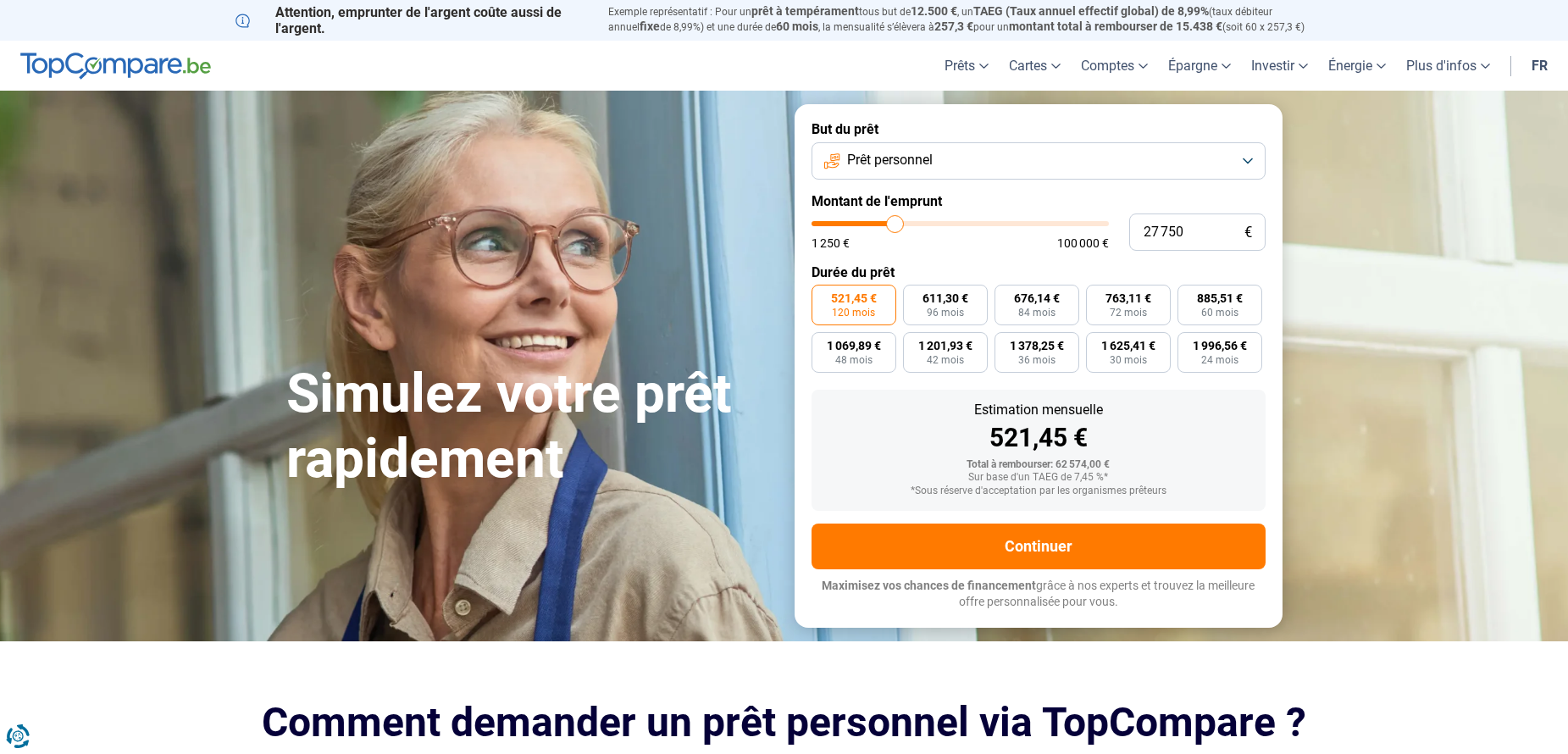
type input "27500"
type input "27 250"
type input "27250"
type input "26 750"
type input "26750"
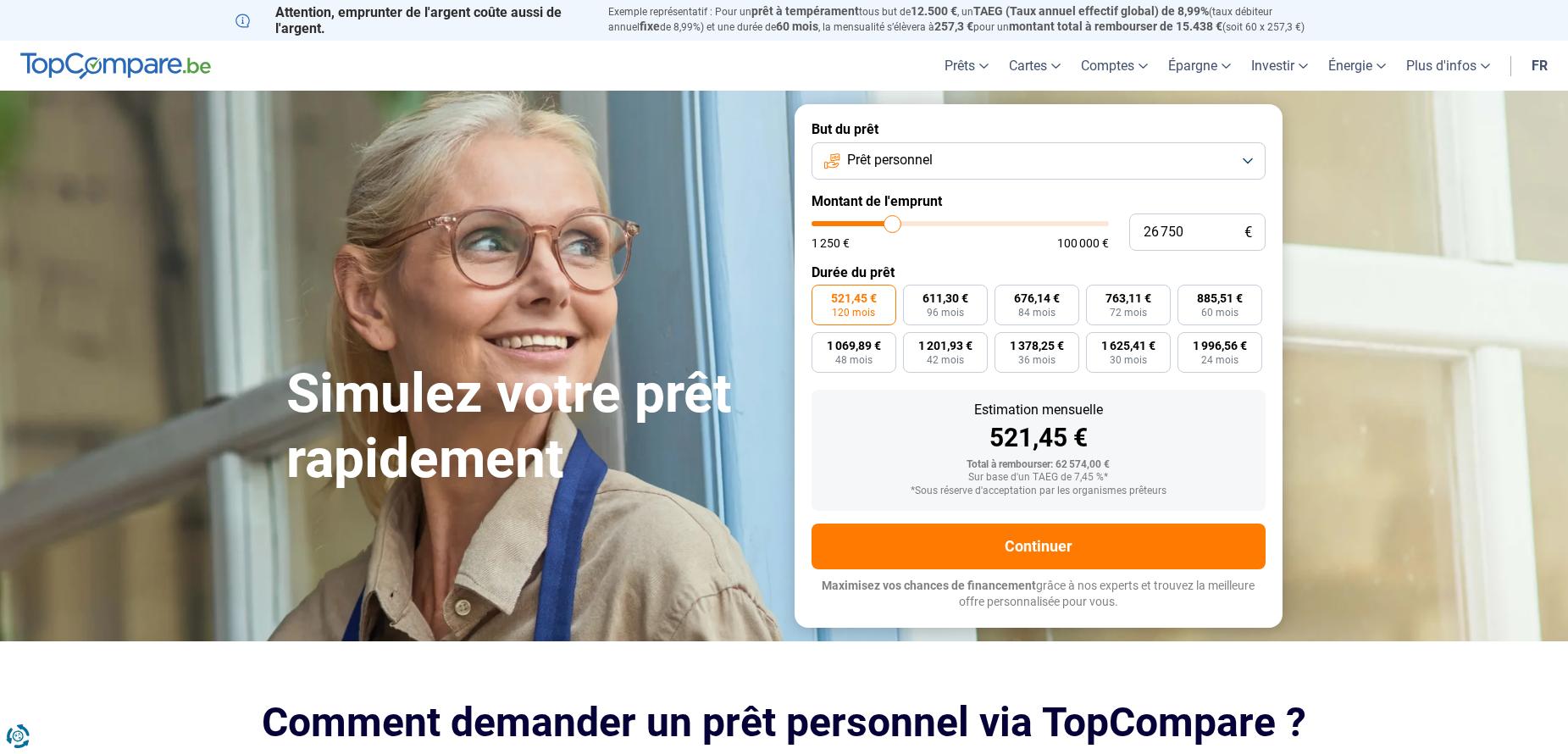
type input "26 250"
type input "26250"
type input "26 000"
type input "26000"
type input "25 500"
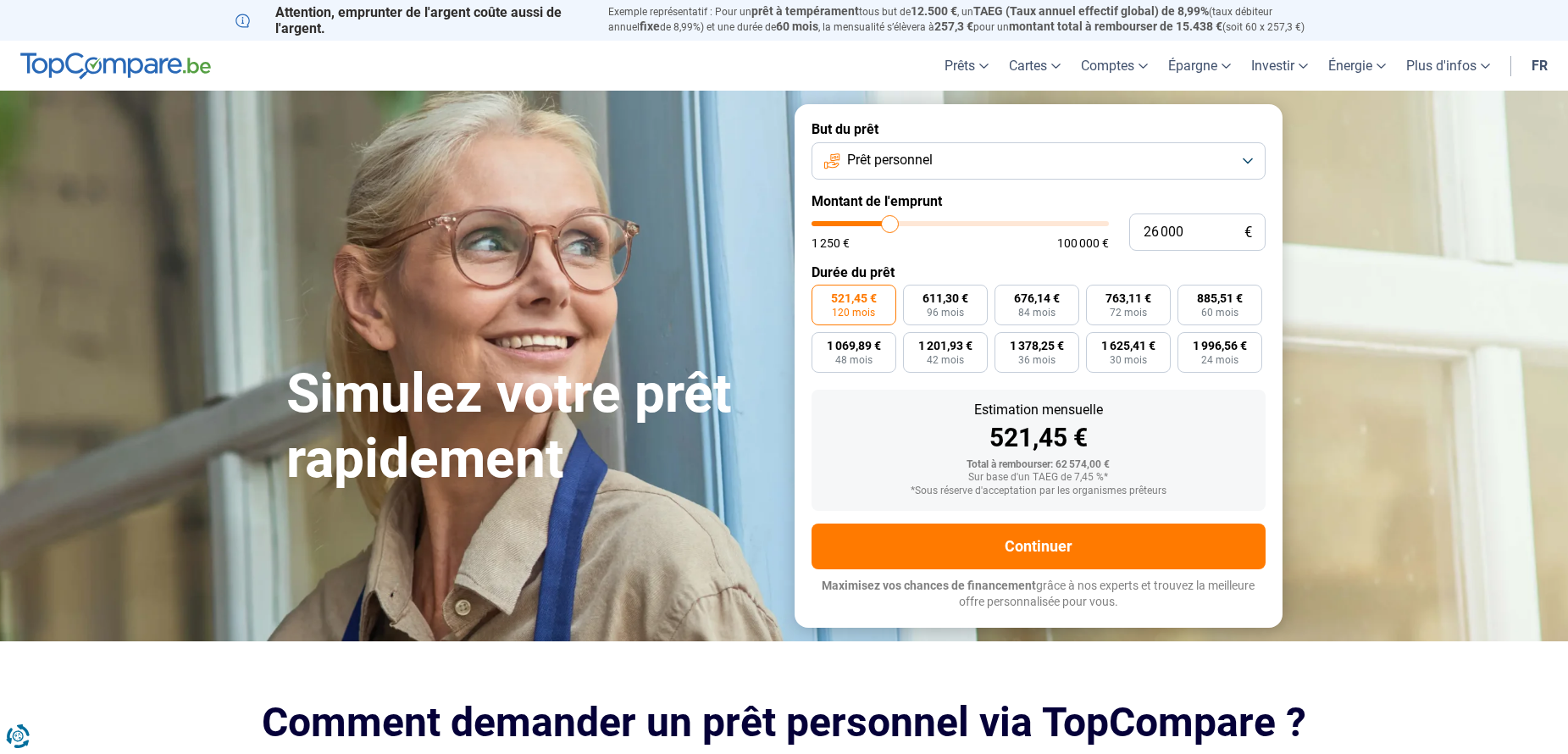
type input "25500"
type input "25 250"
type input "25250"
type input "25 000"
type input "25000"
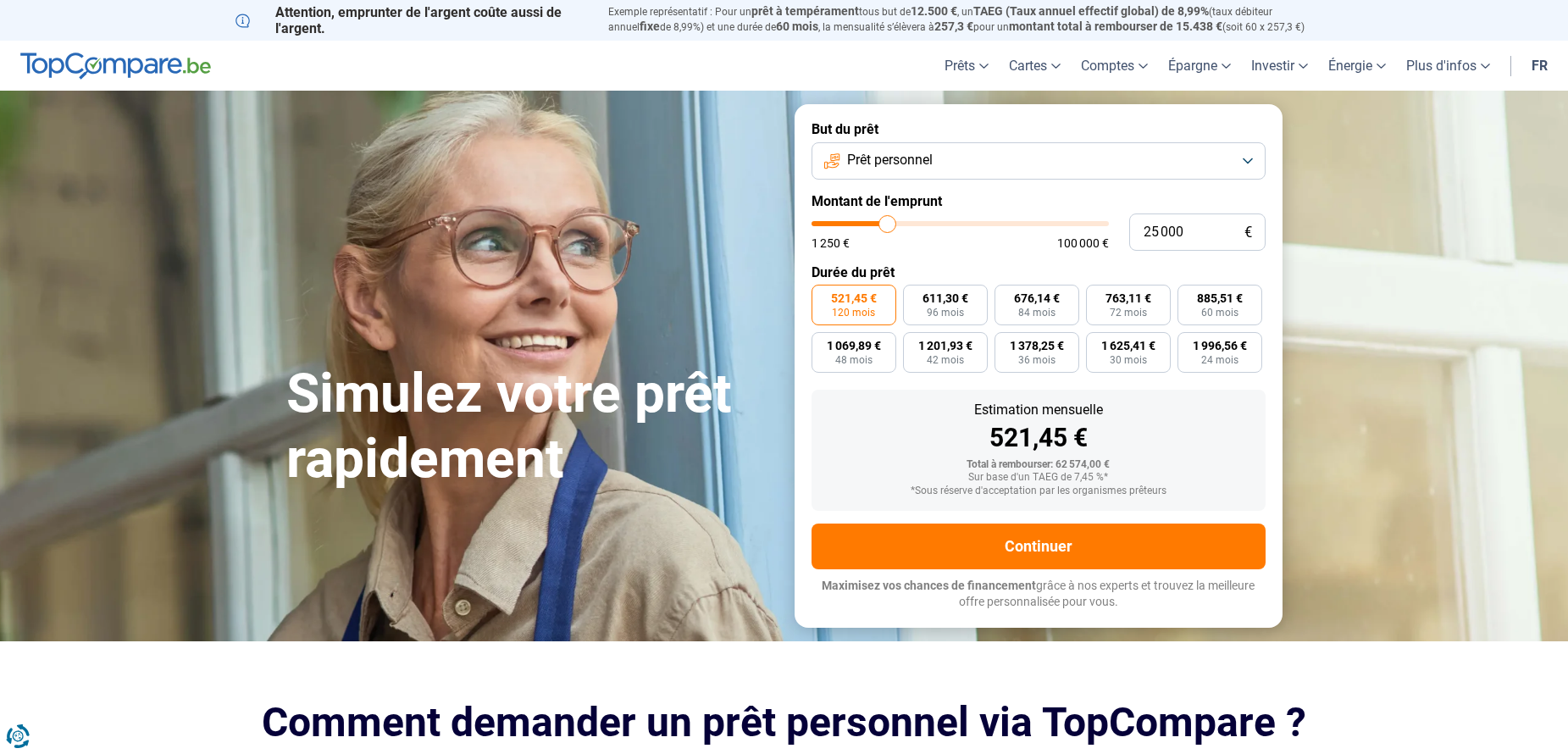
type input "24 750"
type input "24750"
type input "24 250"
type input "24250"
type input "24 000"
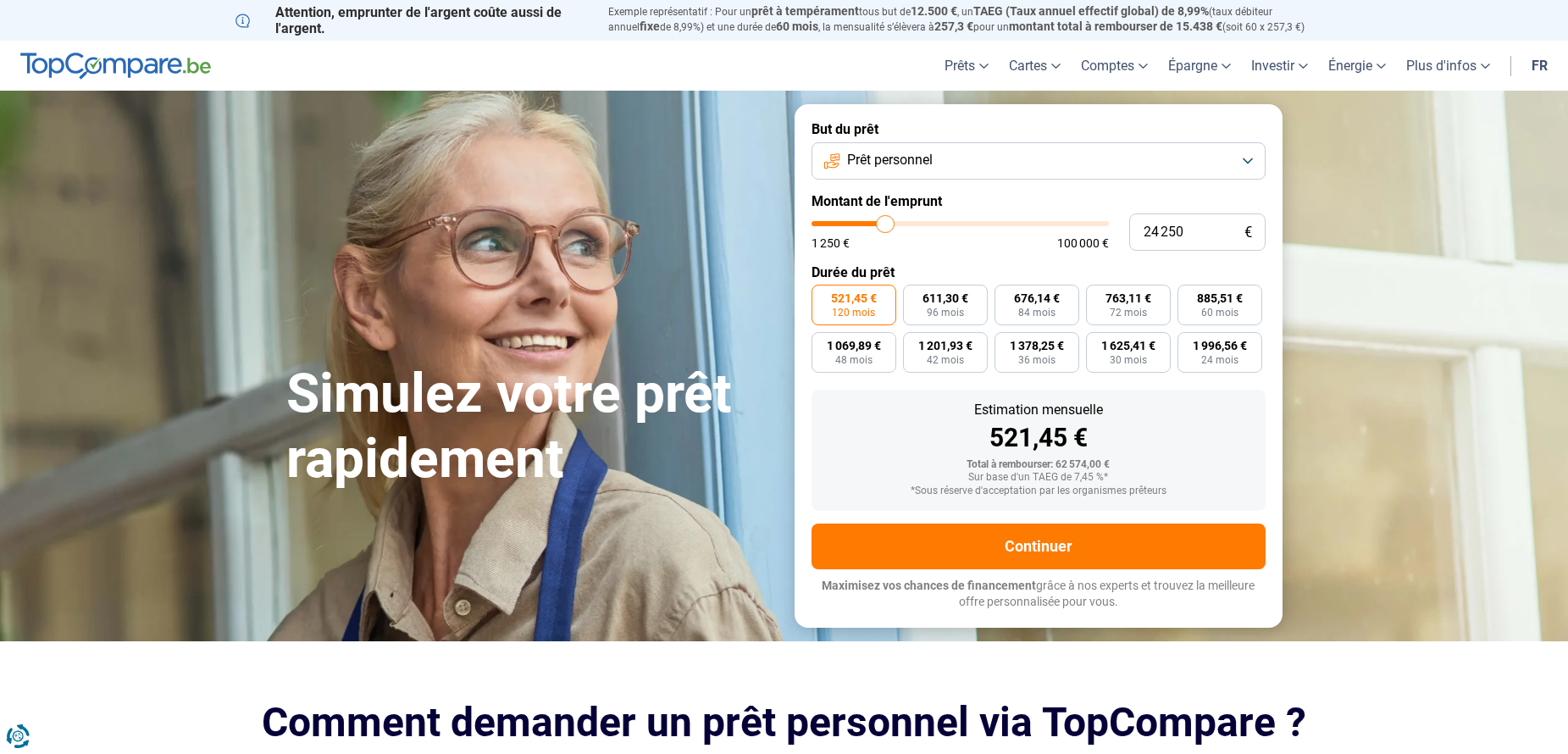
type input "24000"
type input "23 750"
type input "23750"
type input "23 500"
type input "23500"
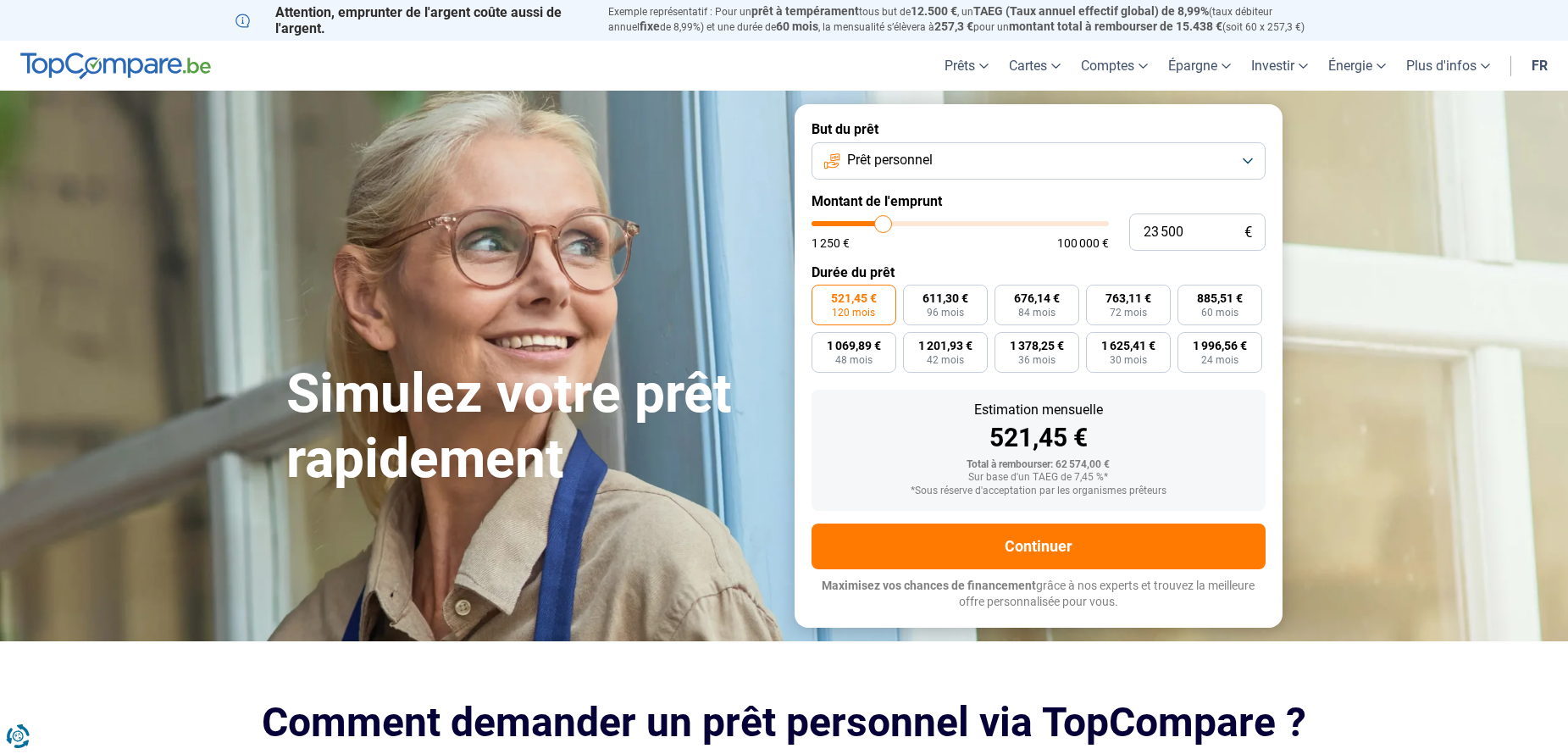
type input "23 250"
type input "23250"
type input "22 750"
type input "22750"
type input "22 500"
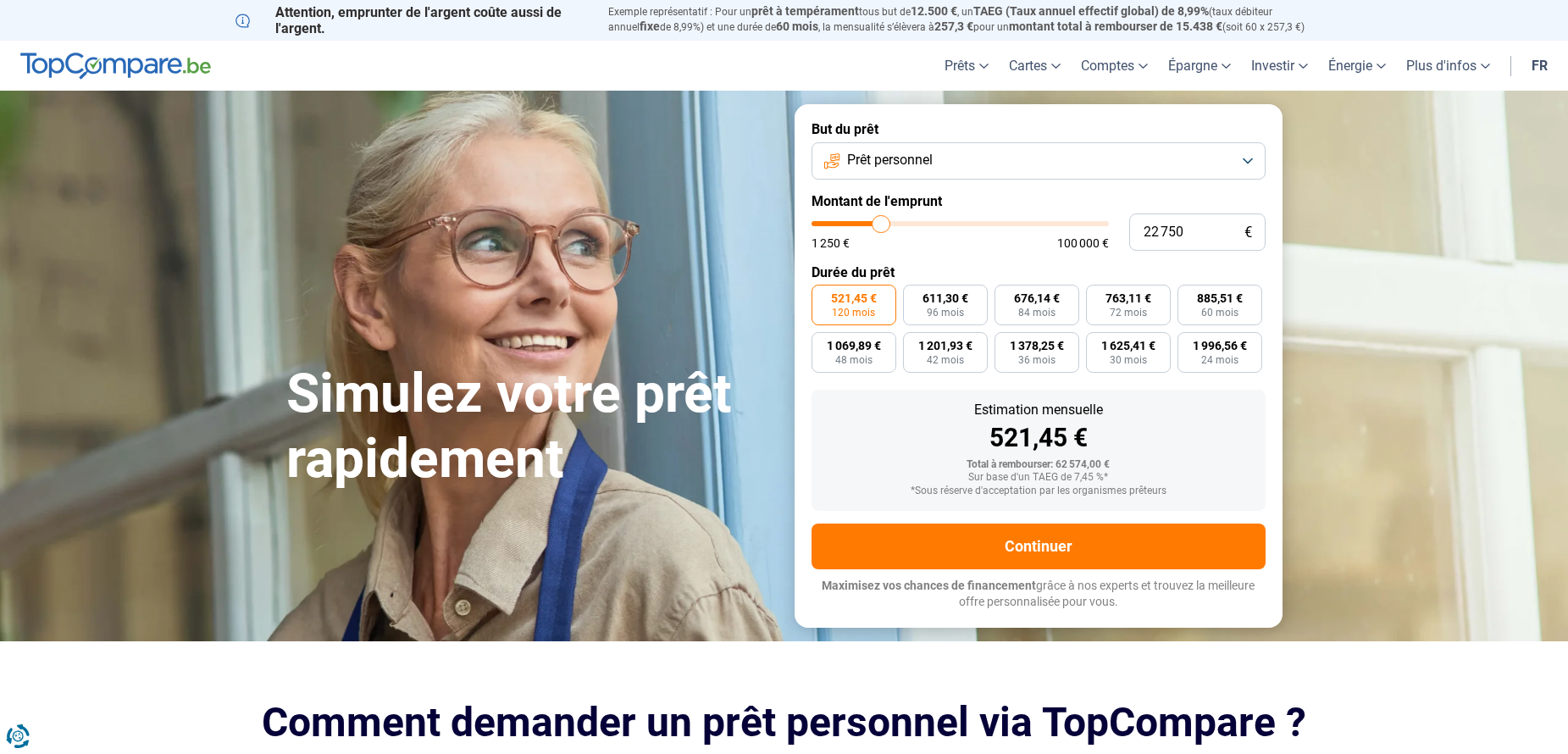
type input "22500"
type input "22 250"
type input "22250"
type input "21 500"
type input "21500"
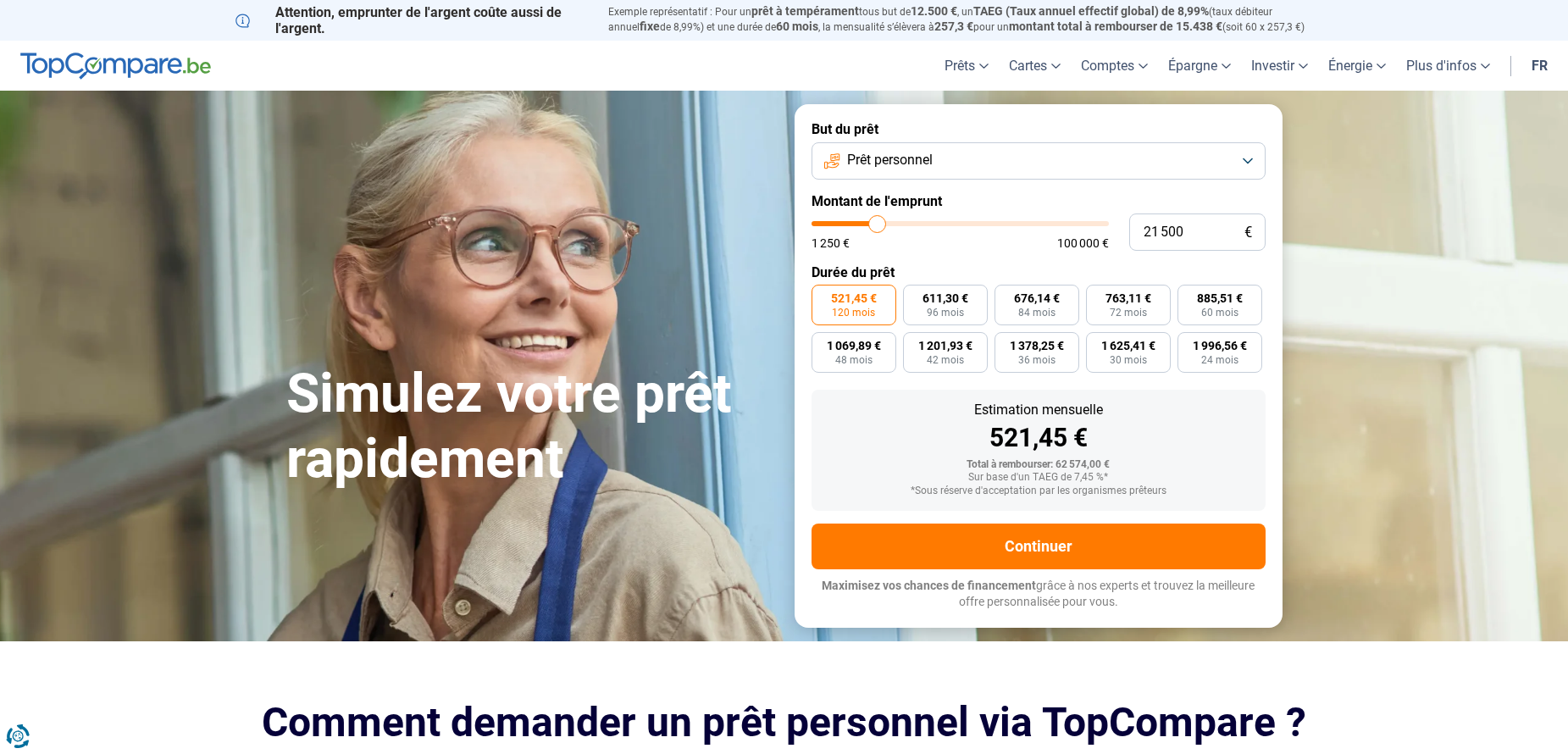
type input "21 250"
type input "21250"
type input "21 000"
type input "21000"
type input "20 750"
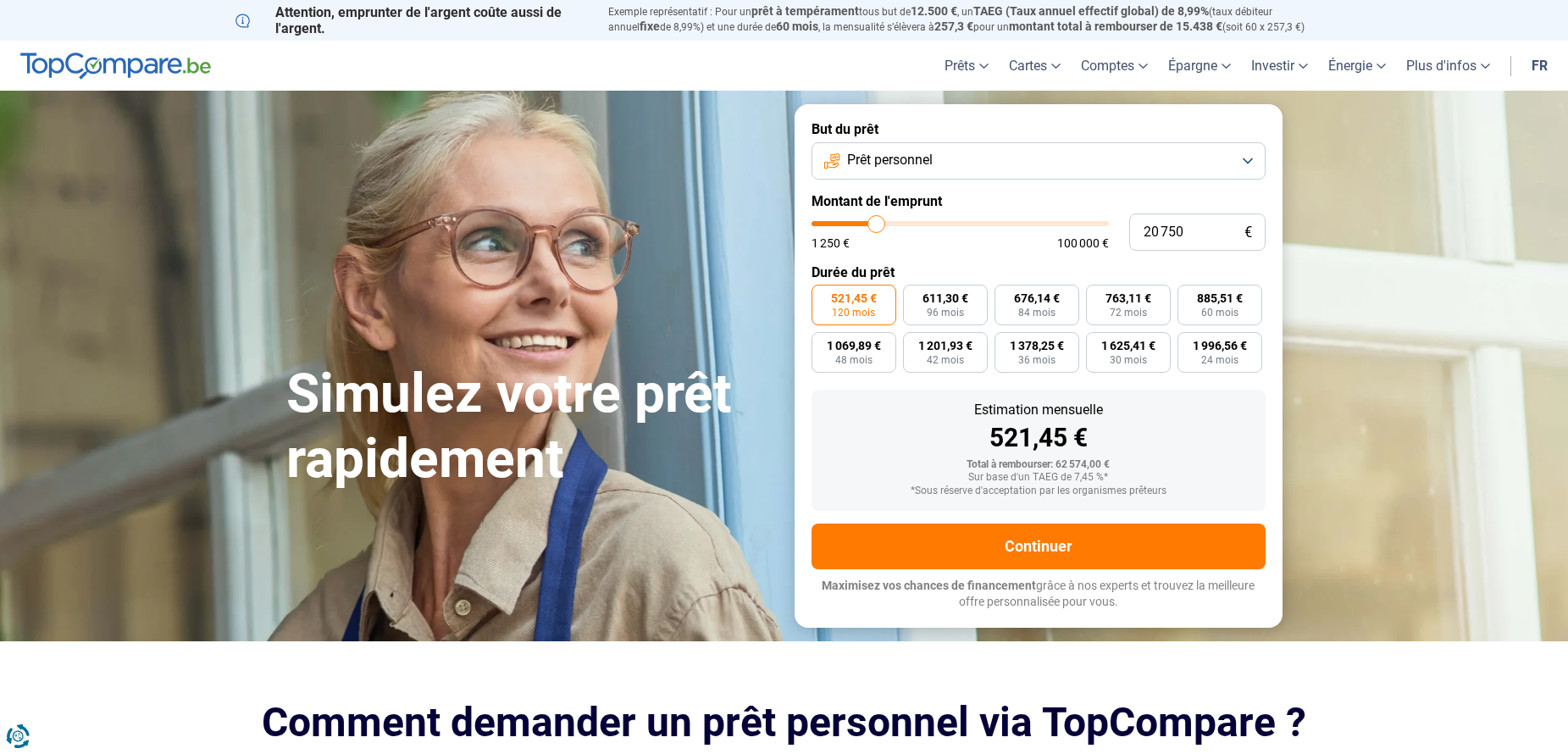
type input "20750"
type input "20 250"
type input "20250"
type input "20 000"
type input "20000"
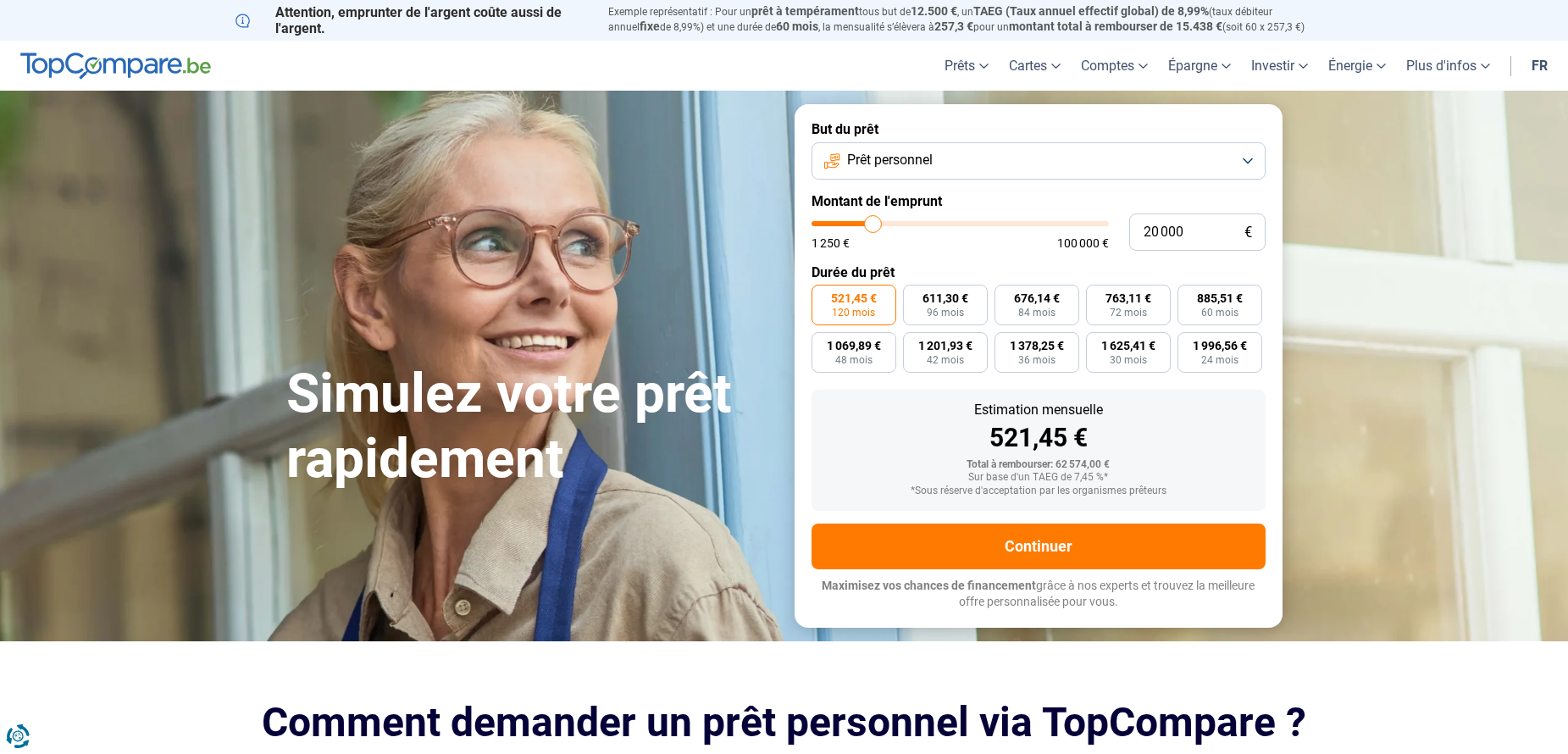
type input "19 750"
type input "19750"
type input "20 000"
drag, startPoint x: 944, startPoint y: 246, endPoint x: 876, endPoint y: 237, distance: 68.6
type input "20000"
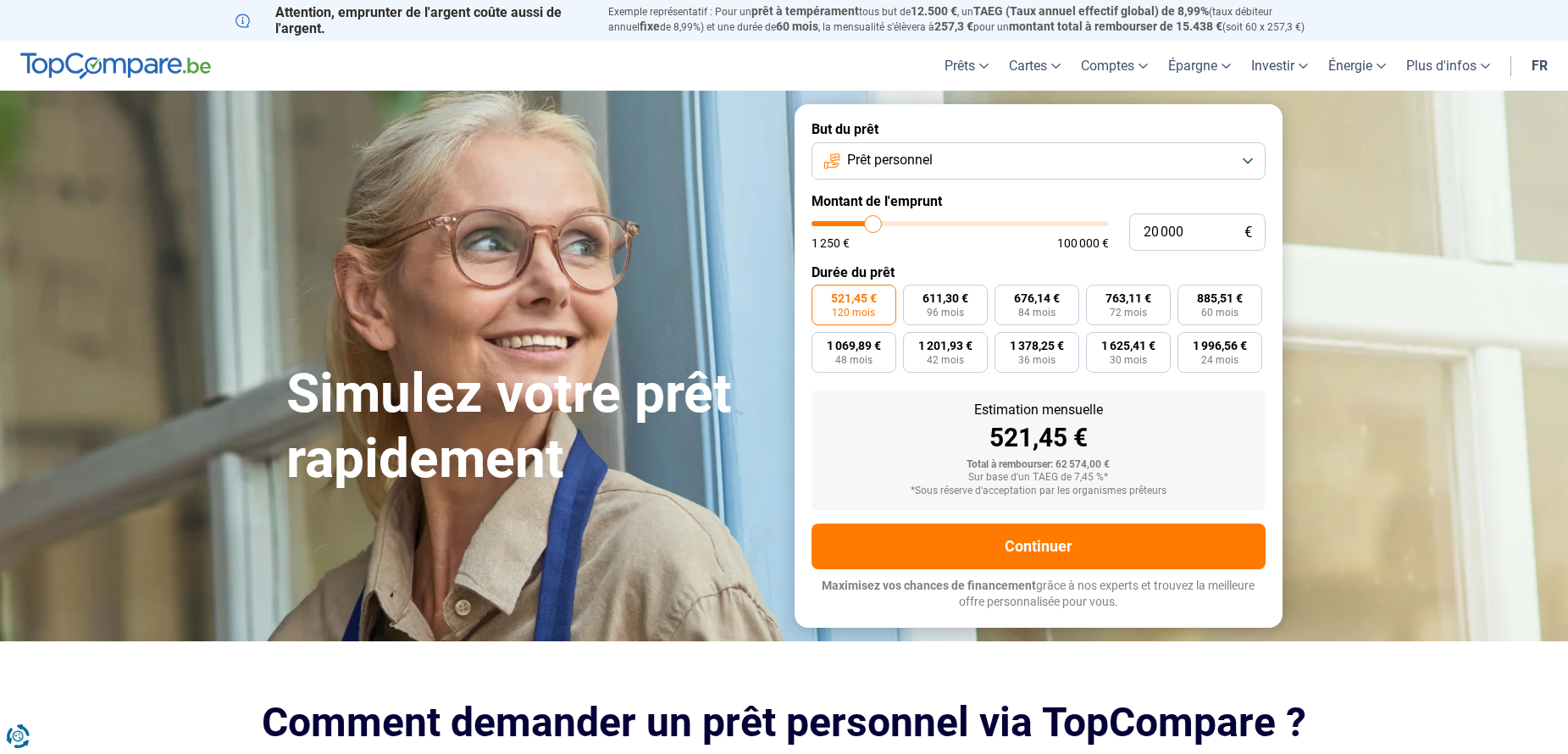
click at [876, 226] on input "range" at bounding box center [960, 224] width 297 height 5
radio input "true"
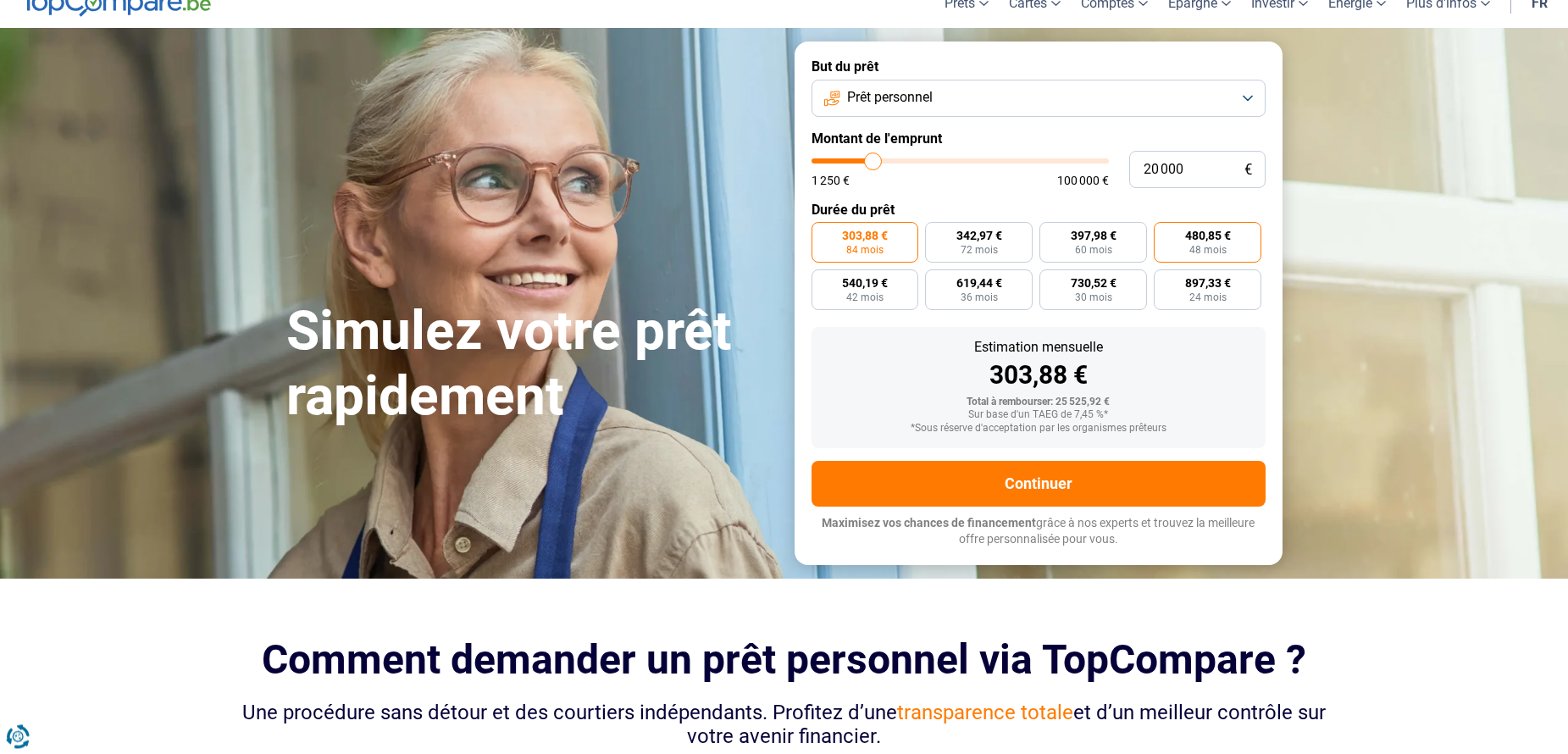
scroll to position [102, 0]
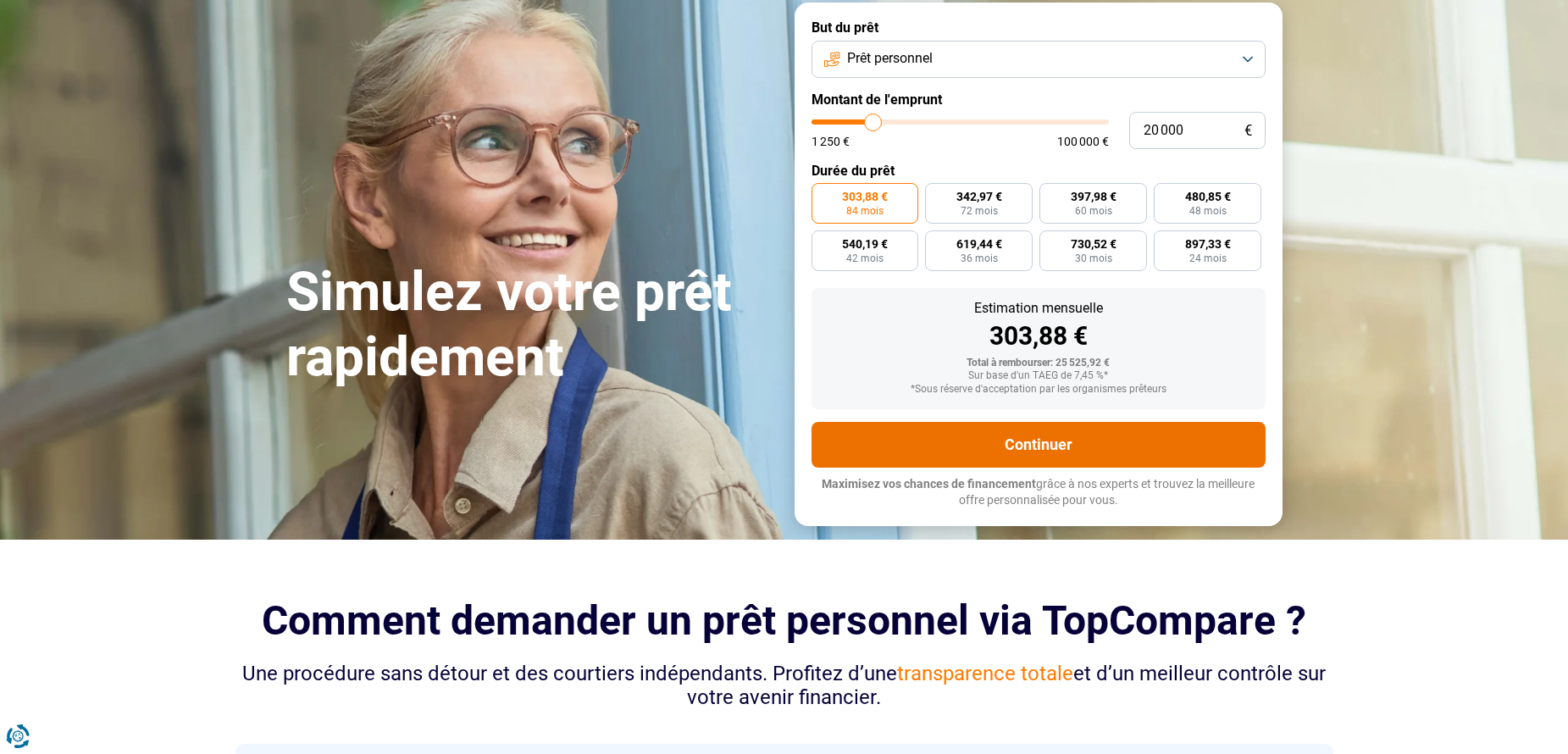
click at [1034, 468] on button "Continuer" at bounding box center [1039, 444] width 455 height 46
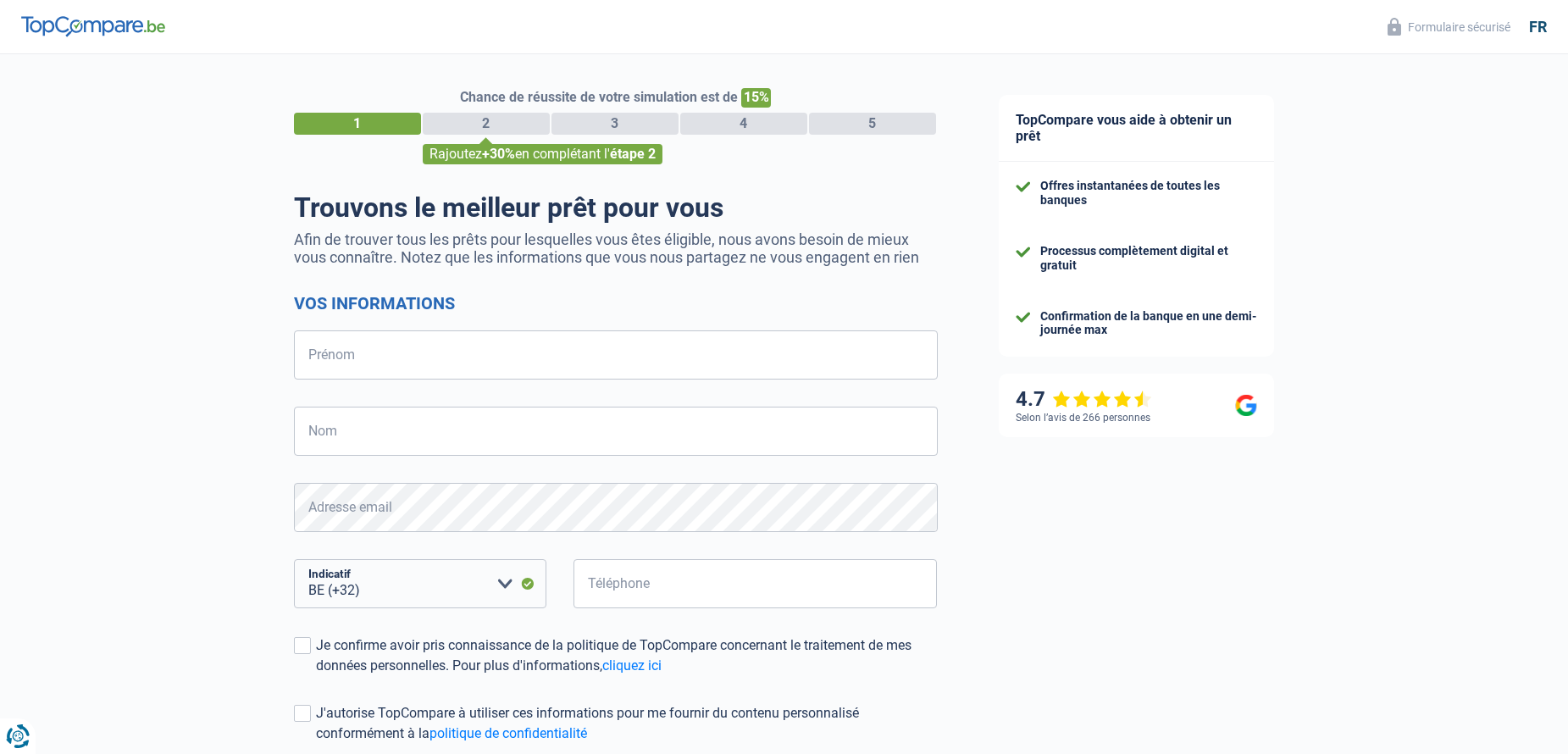
select select "32"
